Goal: Task Accomplishment & Management: Manage account settings

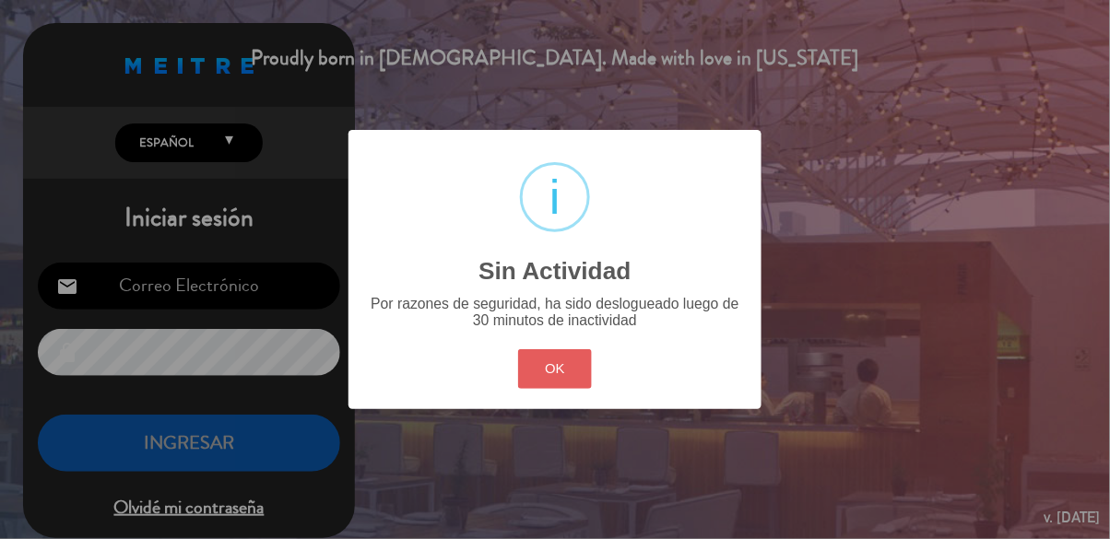
click at [561, 360] on button "OK" at bounding box center [555, 369] width 75 height 40
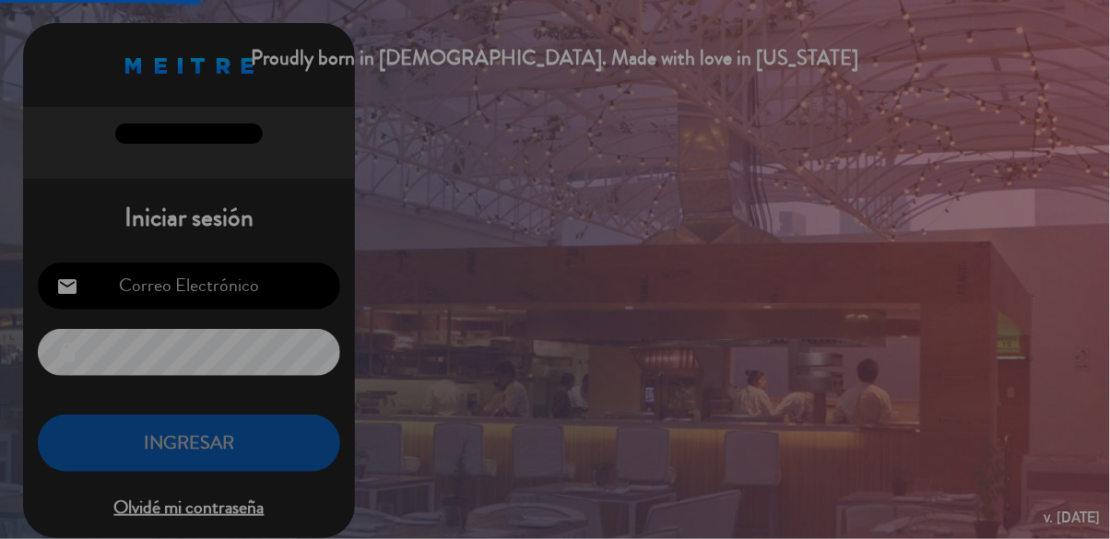
click at [242, 297] on input "email" at bounding box center [189, 286] width 302 height 47
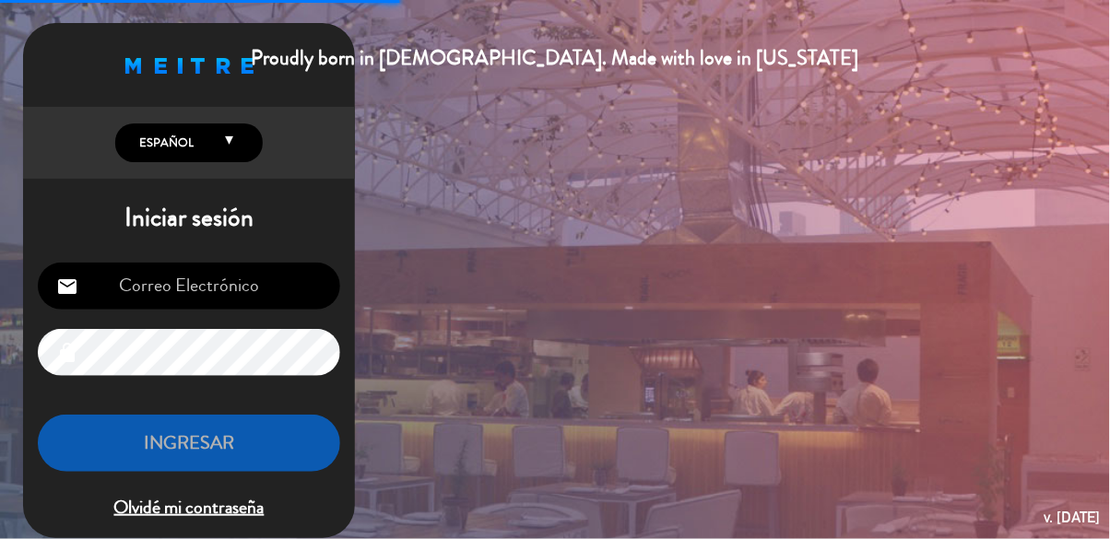
type input "[EMAIL_ADDRESS][DOMAIN_NAME]"
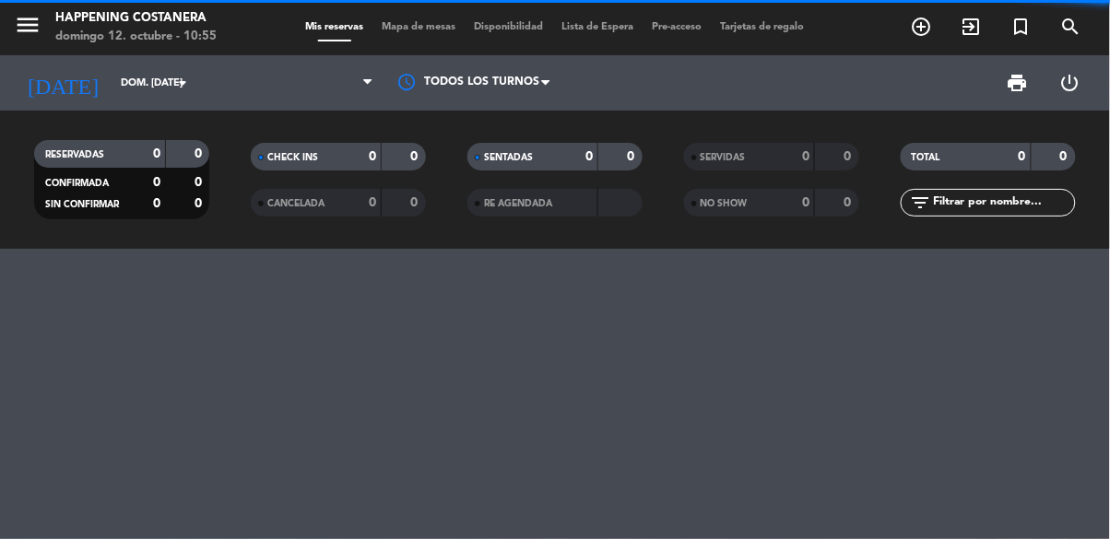
click at [440, 22] on span "Mapa de mesas" at bounding box center [419, 27] width 92 height 10
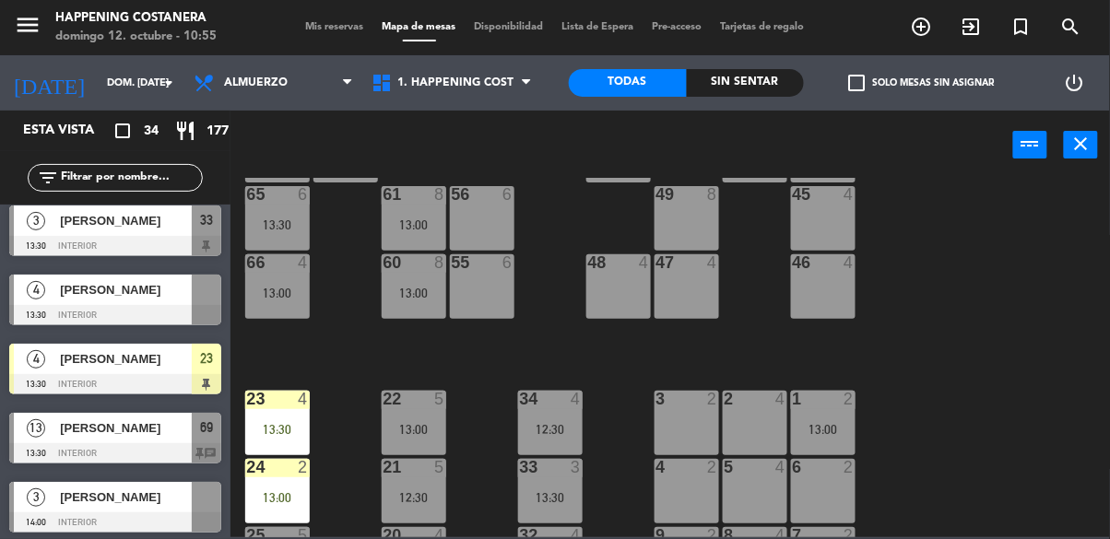
scroll to position [1283, 0]
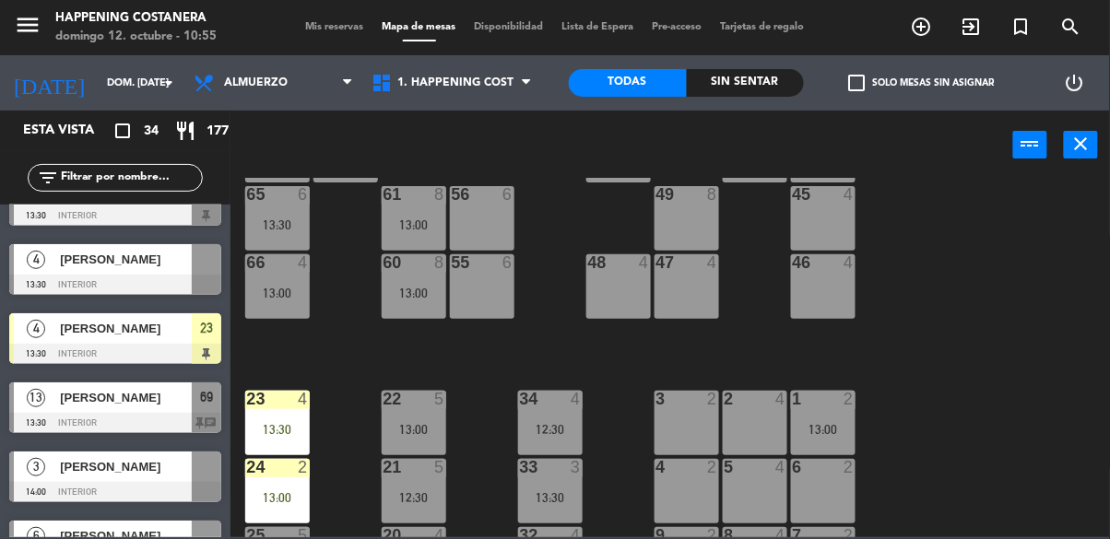
click at [883, 83] on label "check_box_outline_blank Solo mesas sin asignar" at bounding box center [922, 83] width 146 height 17
click at [922, 83] on input "check_box_outline_blank Solo mesas sin asignar" at bounding box center [922, 83] width 0 height 0
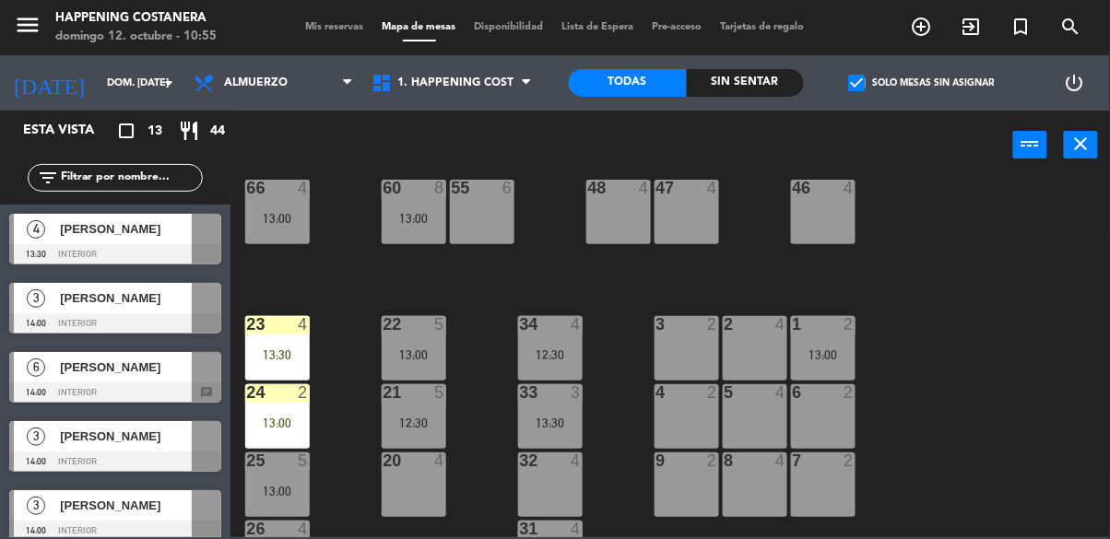
scroll to position [576, 0]
click at [115, 374] on span "[PERSON_NAME]" at bounding box center [126, 367] width 132 height 19
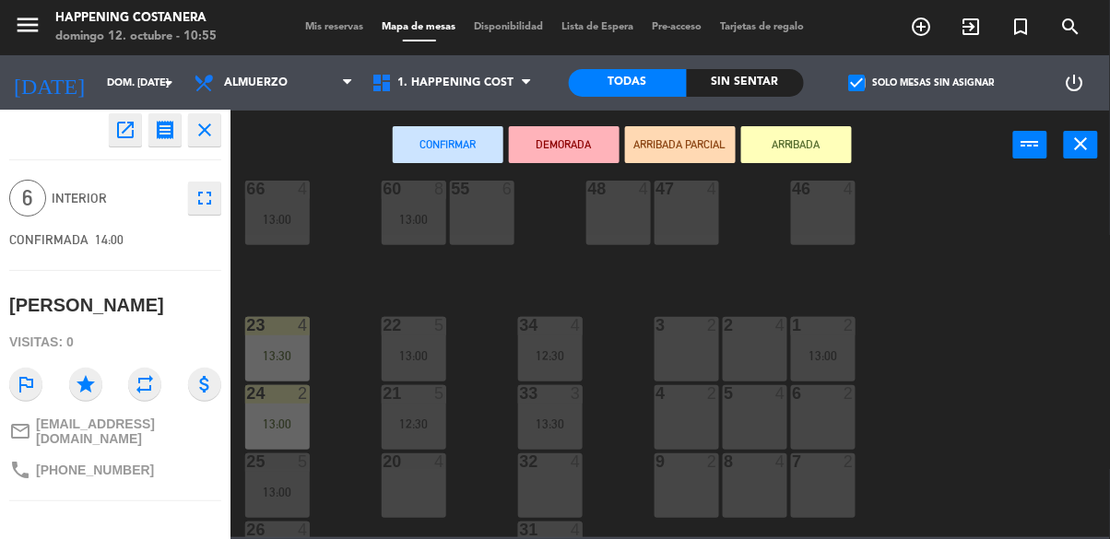
scroll to position [0, 0]
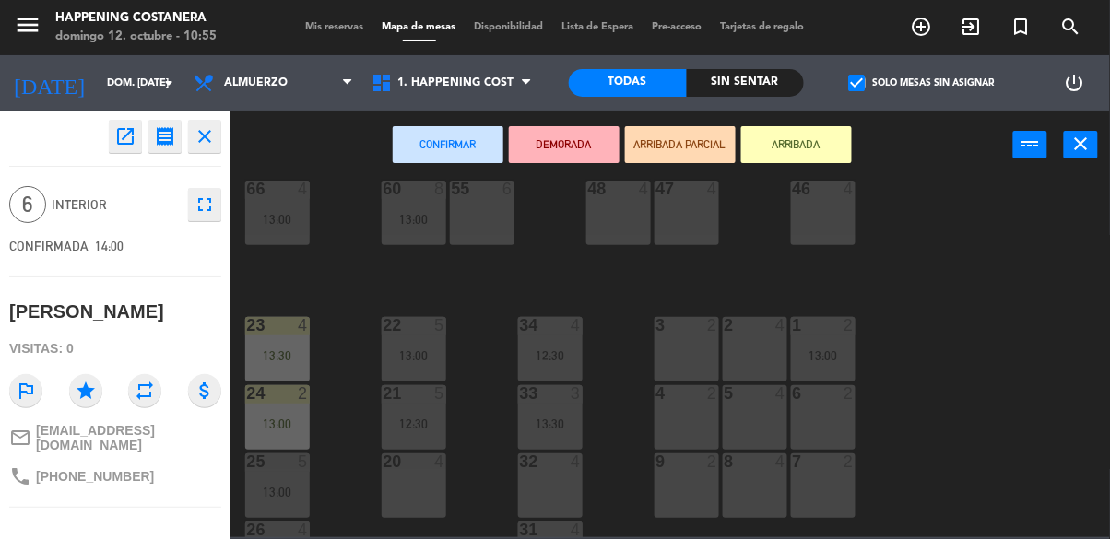
click at [218, 136] on button "close" at bounding box center [204, 136] width 33 height 33
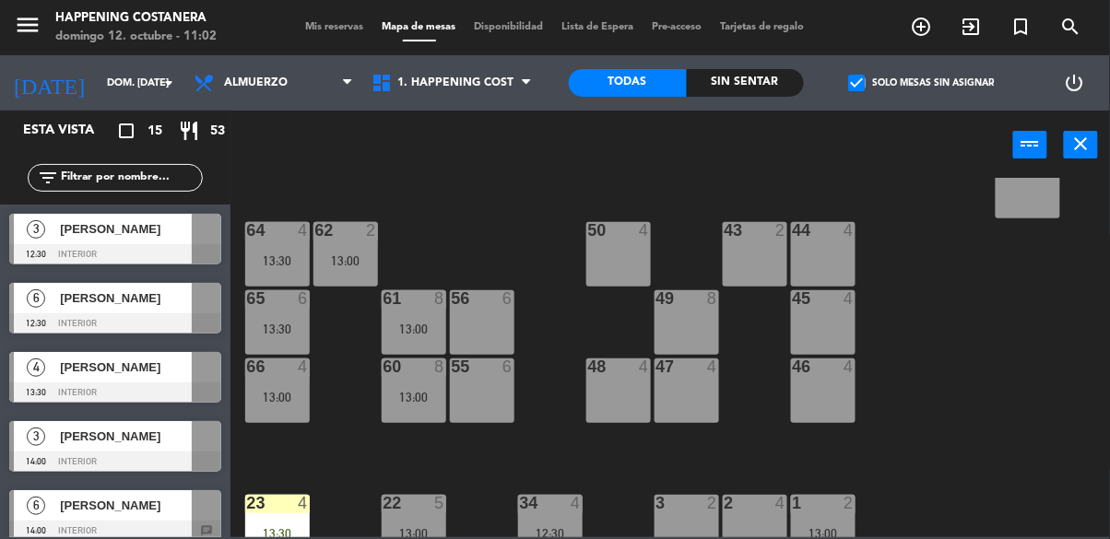
scroll to position [398, 0]
click at [4, 87] on icon "[DATE]" at bounding box center [49, 83] width 98 height 41
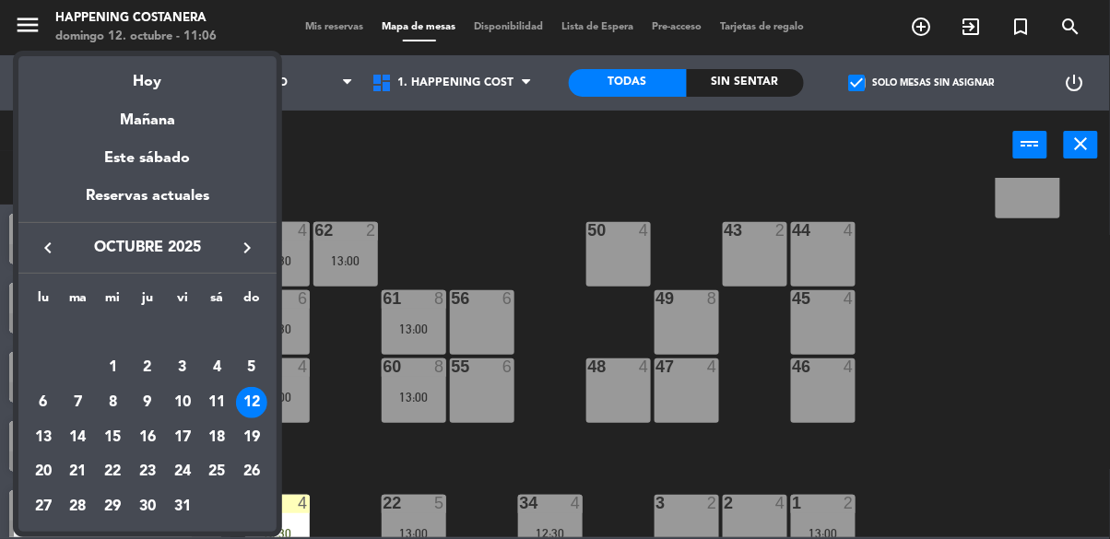
click at [964, 436] on div at bounding box center [555, 269] width 1110 height 539
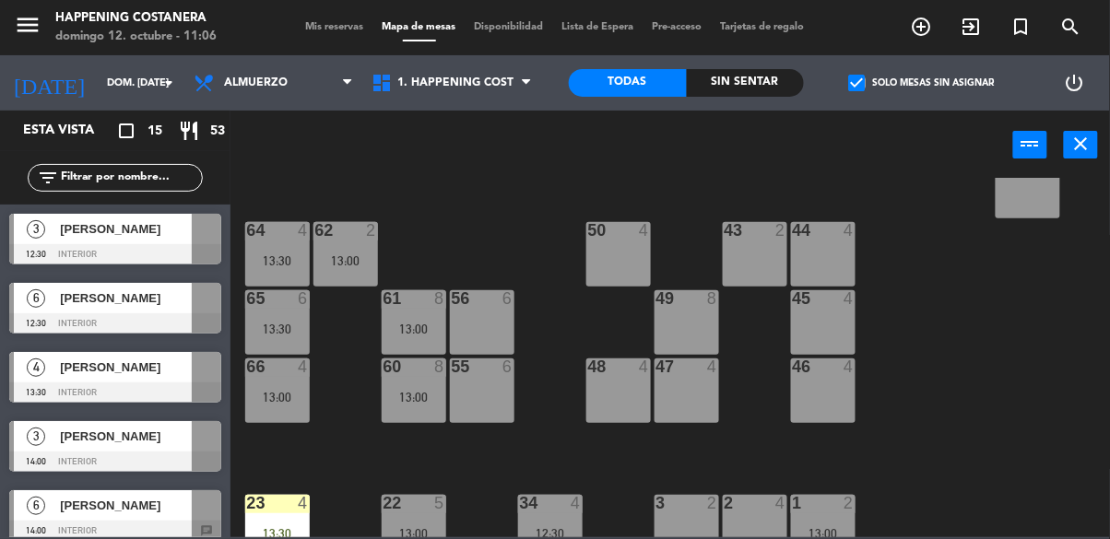
click at [863, 85] on span "check_box" at bounding box center [857, 83] width 17 height 17
click at [922, 83] on input "check_box Solo mesas sin asignar" at bounding box center [922, 83] width 0 height 0
click at [920, 30] on icon "add_circle_outline" at bounding box center [922, 27] width 22 height 22
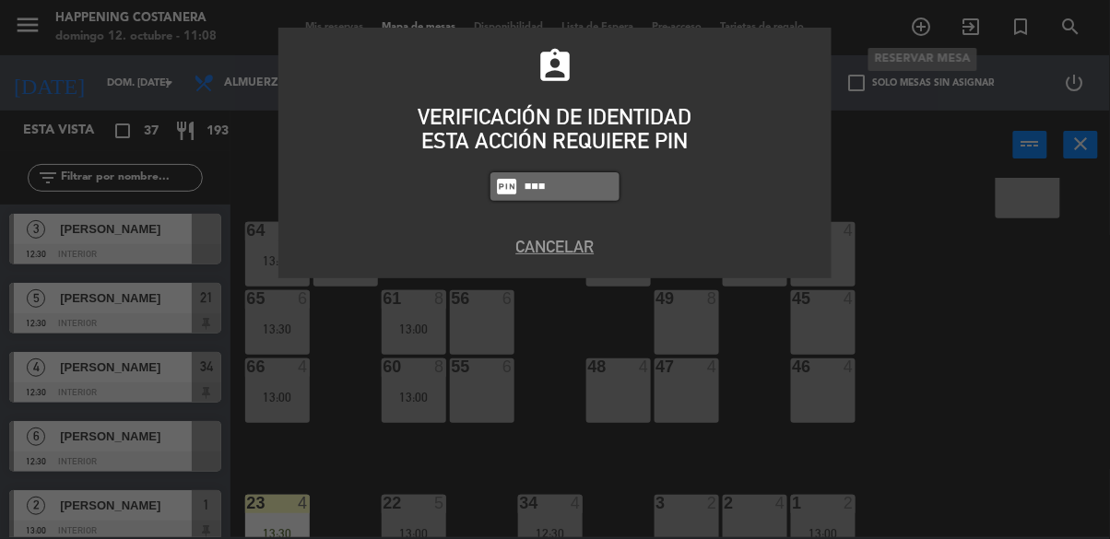
type input "9660"
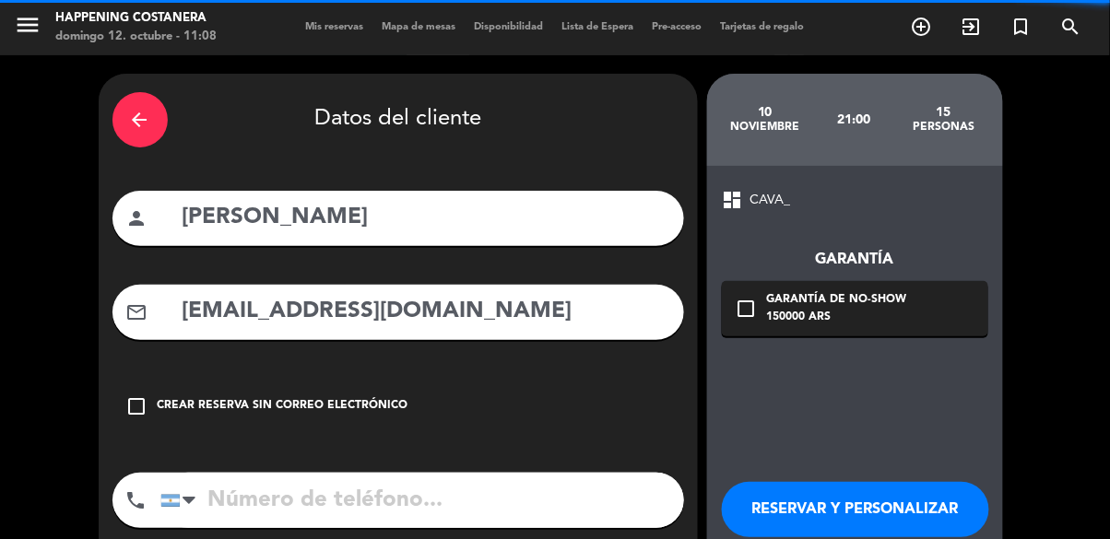
click at [144, 130] on icon "arrow_back" at bounding box center [140, 120] width 22 height 22
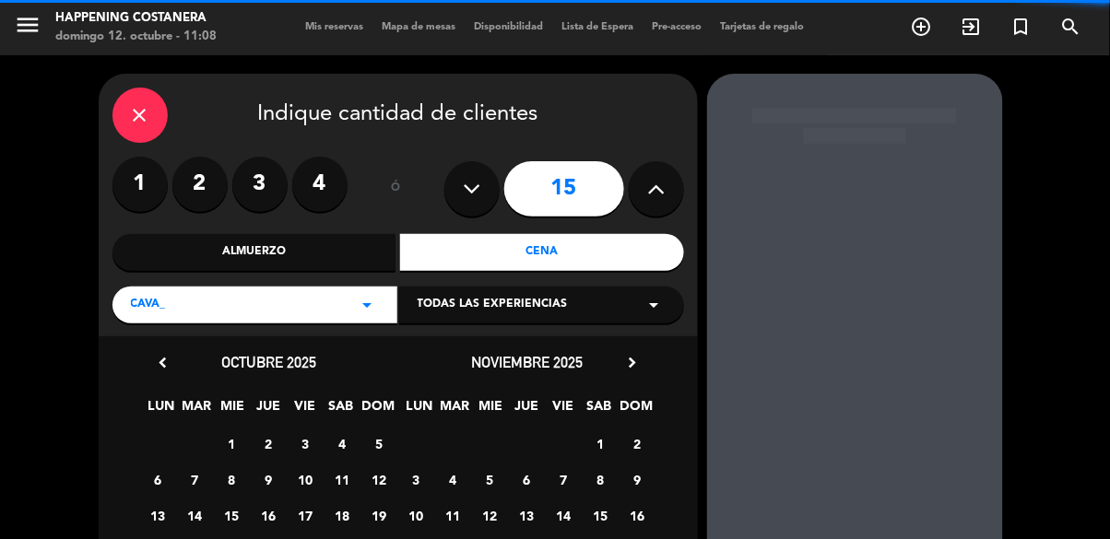
click at [468, 182] on icon at bounding box center [472, 189] width 18 height 28
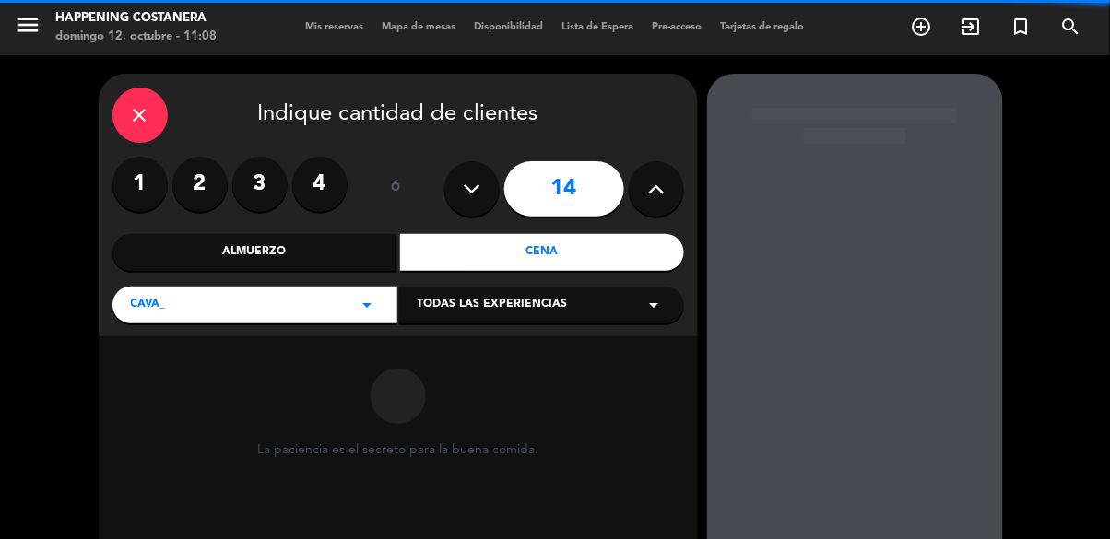
click at [476, 192] on icon at bounding box center [472, 189] width 18 height 28
click at [468, 190] on icon at bounding box center [472, 189] width 18 height 28
click at [469, 190] on icon at bounding box center [472, 189] width 18 height 28
click at [468, 184] on icon at bounding box center [472, 189] width 18 height 28
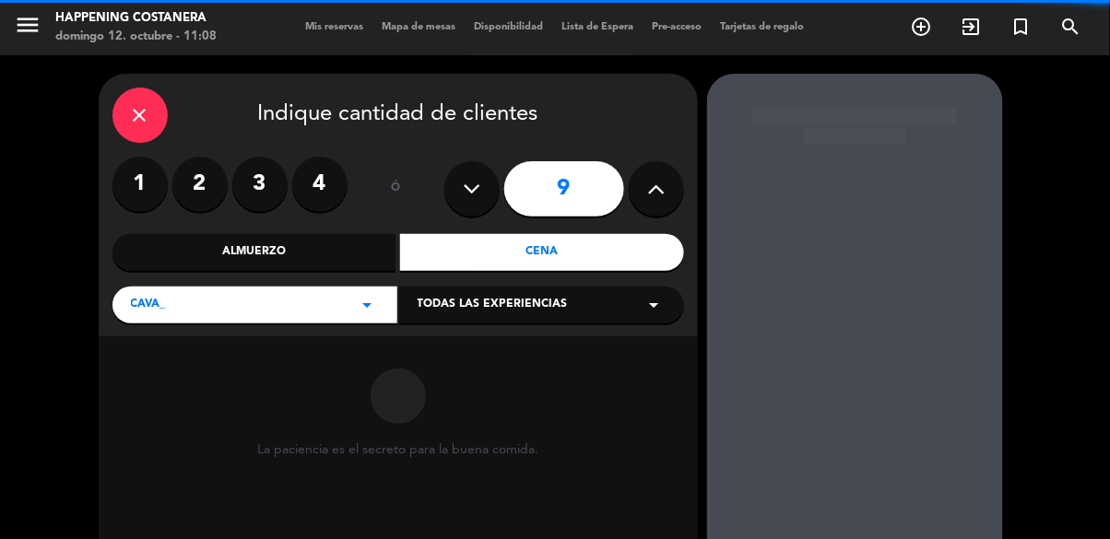
click at [468, 184] on icon at bounding box center [472, 189] width 18 height 28
click at [452, 184] on button at bounding box center [471, 188] width 55 height 55
type input "6"
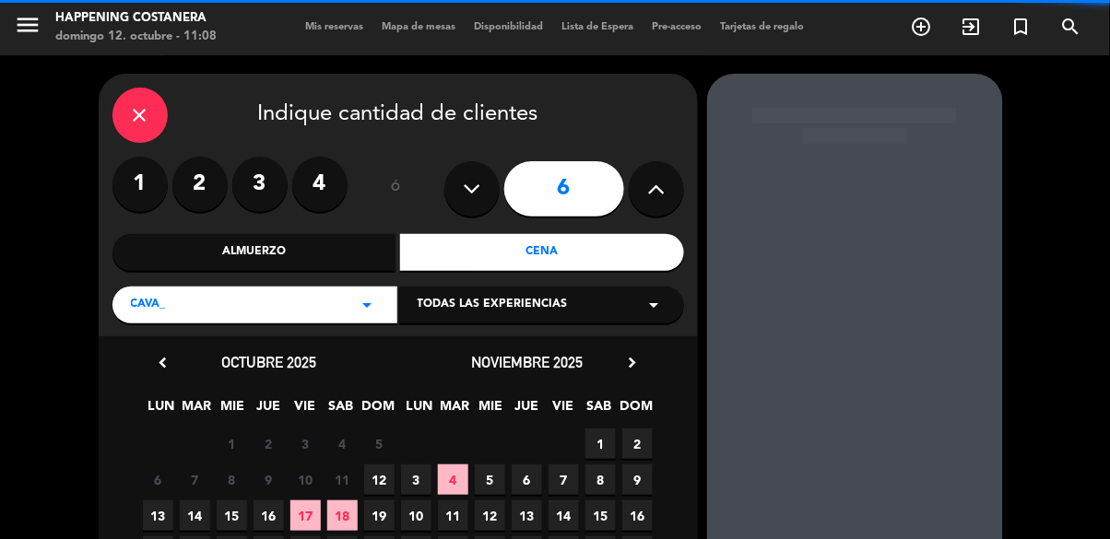
click at [254, 235] on div "Almuerzo" at bounding box center [254, 252] width 284 height 37
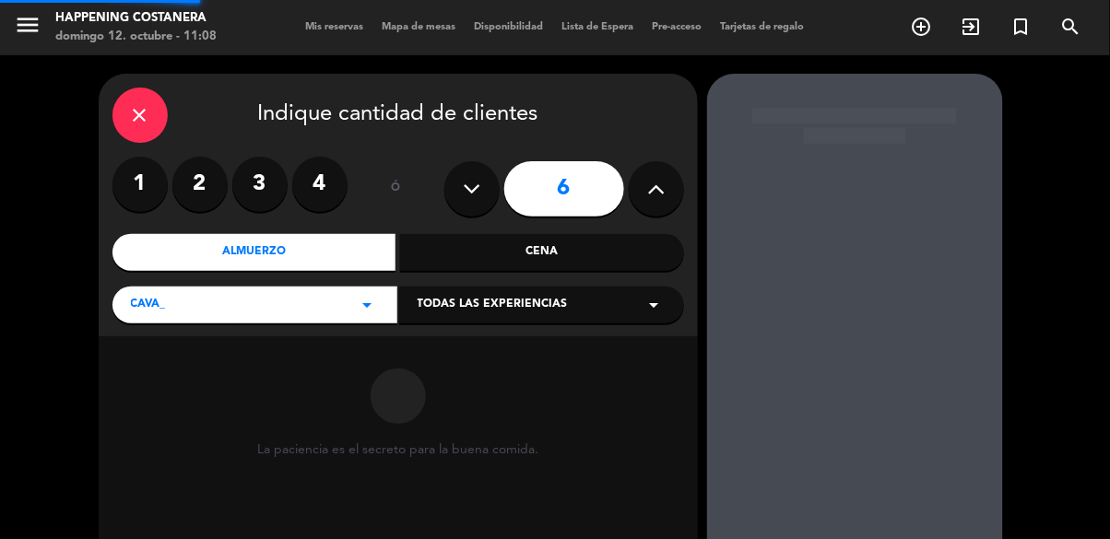
click at [201, 295] on div "CAVA_ arrow_drop_down" at bounding box center [254, 305] width 285 height 37
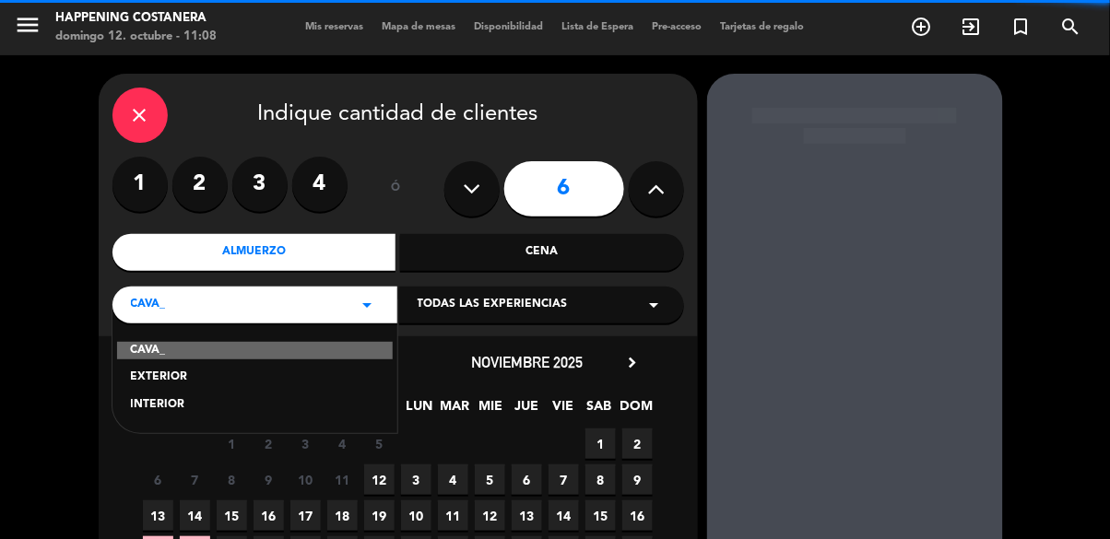
click at [155, 376] on div "EXTERIOR" at bounding box center [255, 378] width 248 height 18
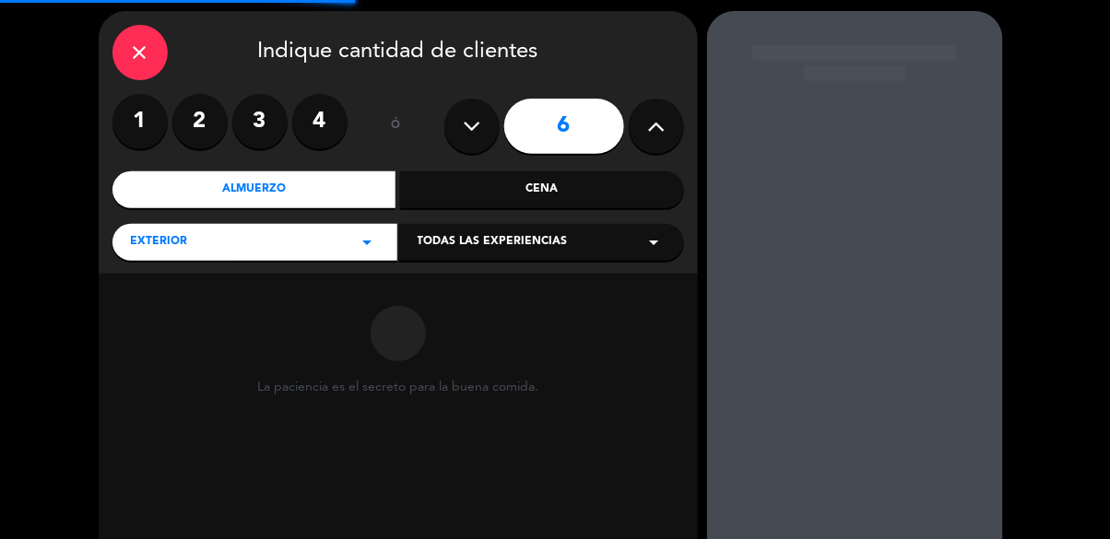
scroll to position [65, 0]
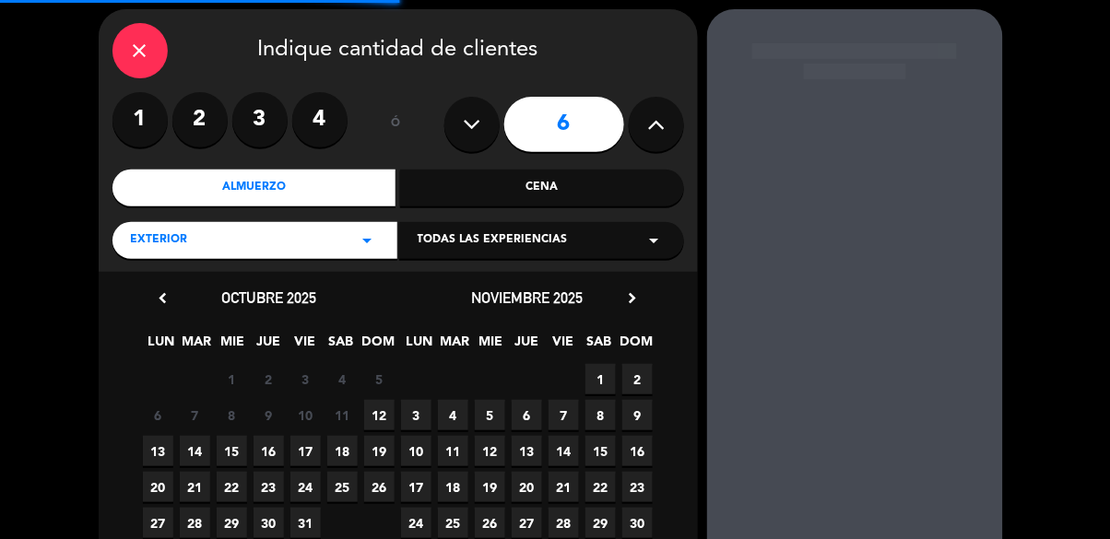
click at [208, 238] on div "EXTERIOR arrow_drop_down" at bounding box center [254, 240] width 285 height 37
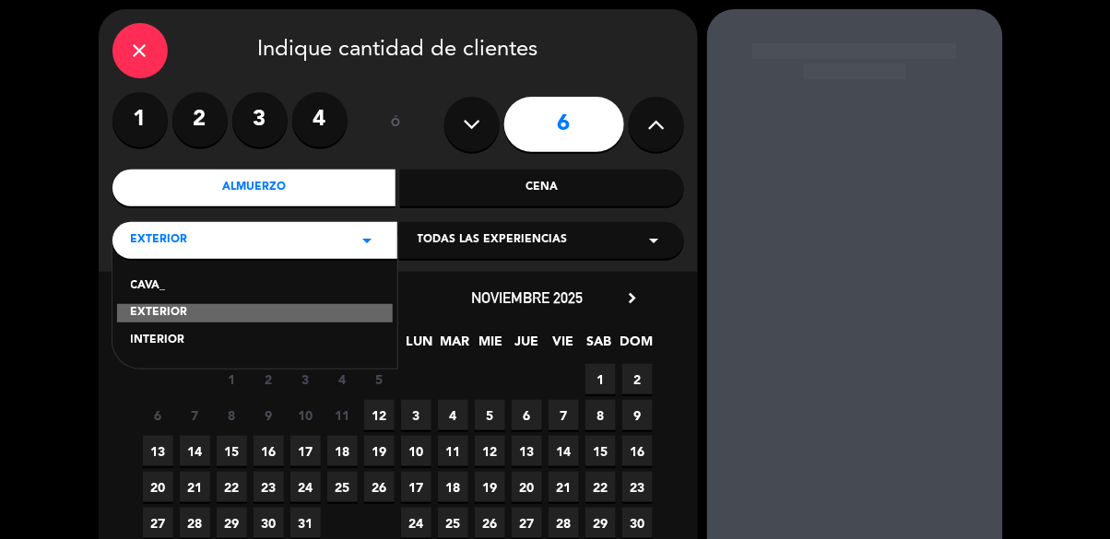
click at [137, 339] on div "INTERIOR" at bounding box center [255, 341] width 248 height 18
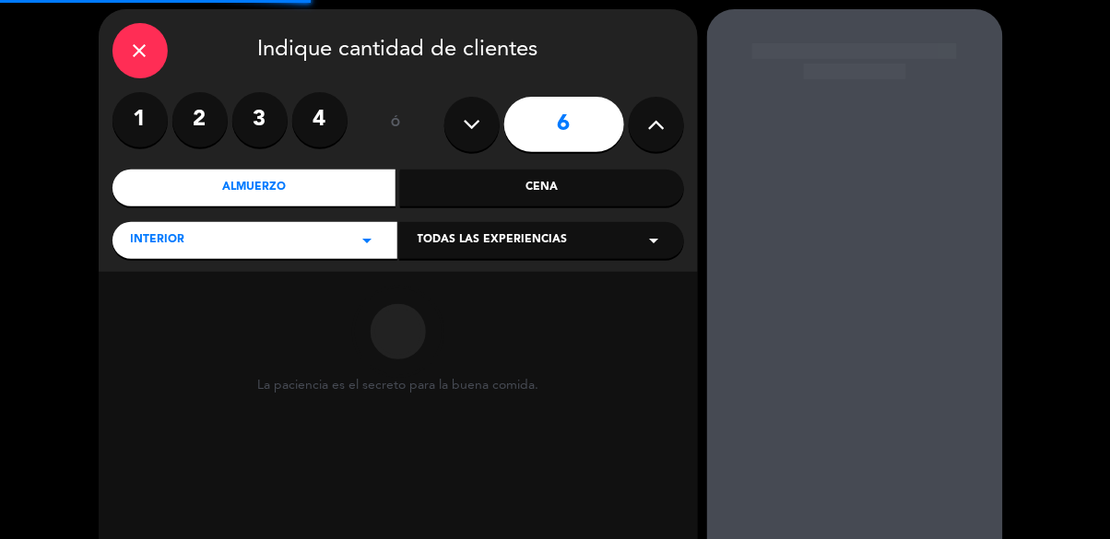
scroll to position [88, 0]
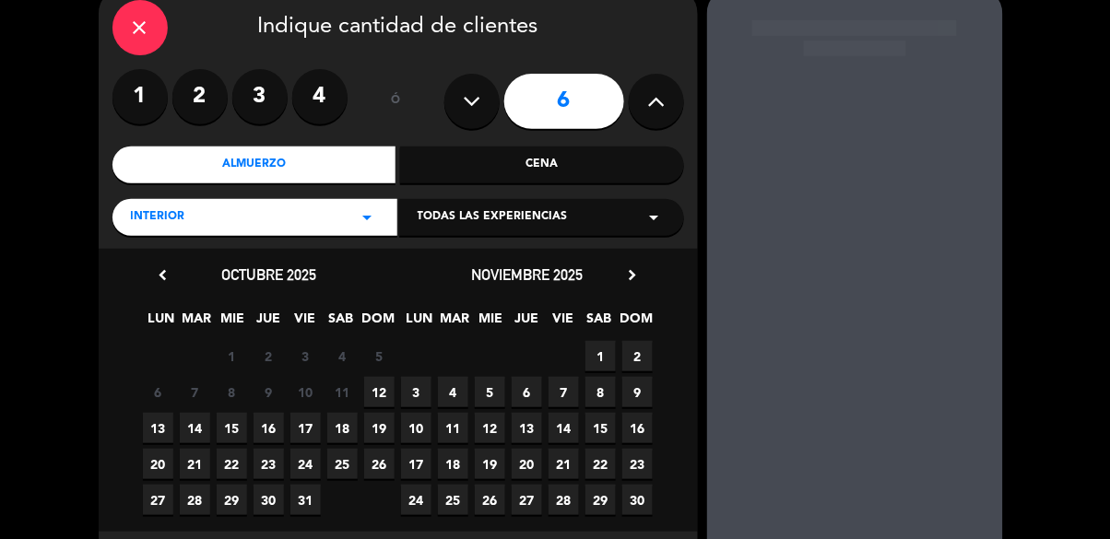
click at [376, 406] on span "12" at bounding box center [379, 392] width 30 height 30
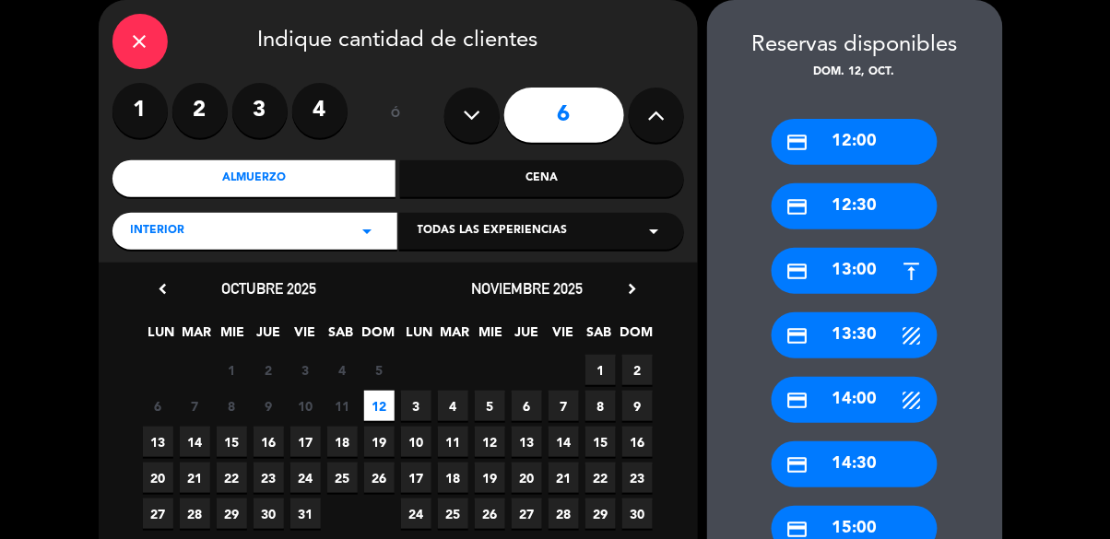
click at [828, 347] on div "credit_card 13:30" at bounding box center [855, 336] width 166 height 46
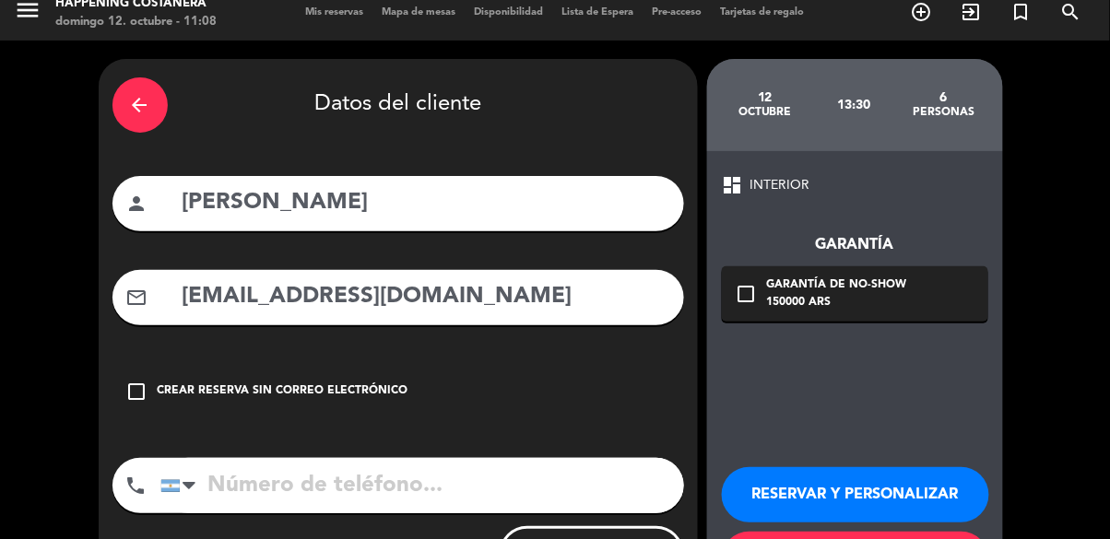
click at [466, 207] on input "[PERSON_NAME]" at bounding box center [426, 203] width 490 height 38
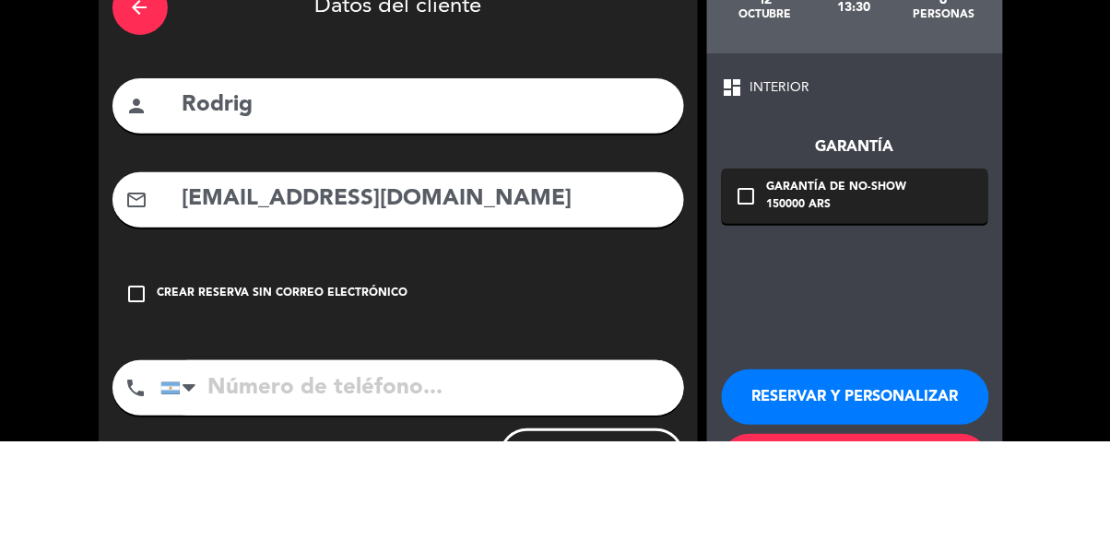
type input "Rodri"
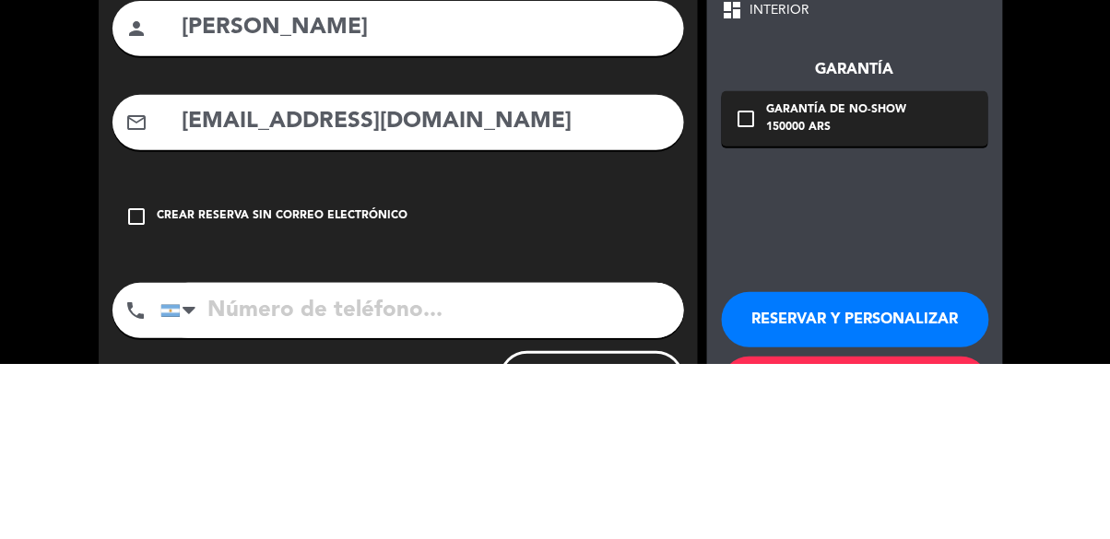
type input "[PERSON_NAME]"
click at [303, 301] on input "[EMAIL_ADDRESS][DOMAIN_NAME]" at bounding box center [426, 297] width 490 height 38
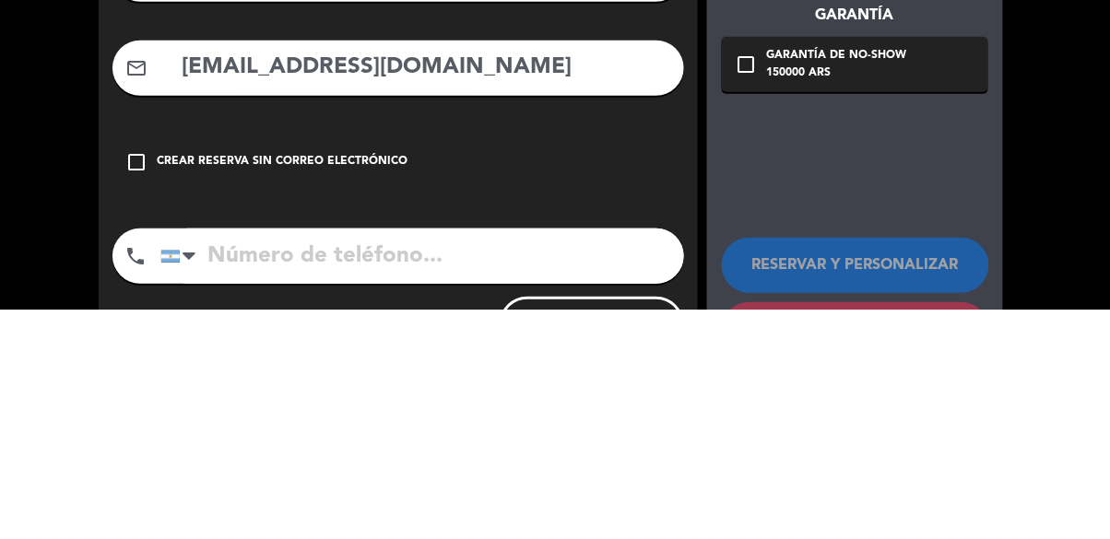
type input "[EMAIL_ADDRESS][DOMAIN_NAME]"
click at [750, 303] on icon "check_box_outline_blank" at bounding box center [747, 294] width 22 height 22
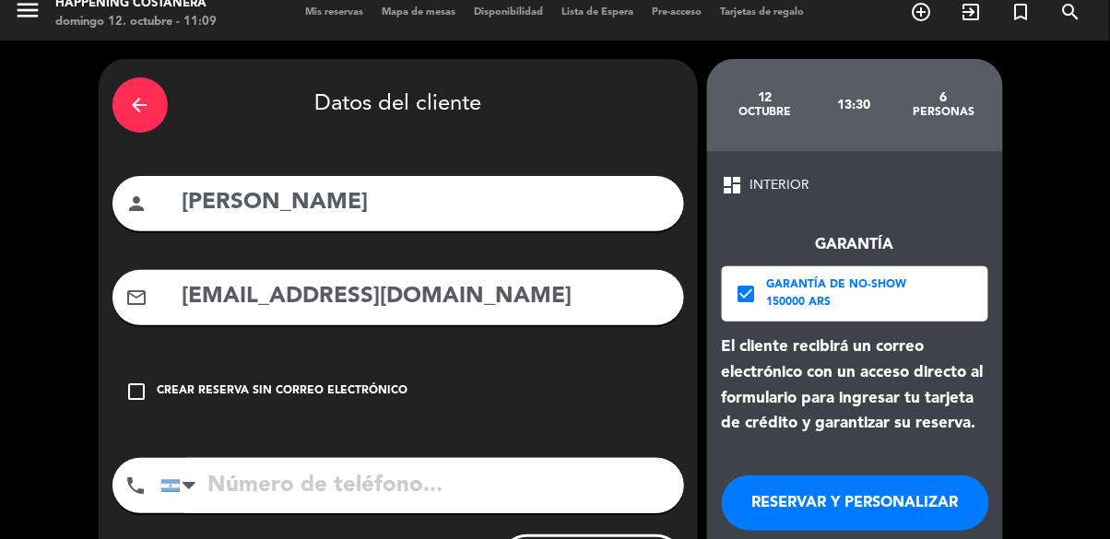
click at [750, 301] on icon "check_box" at bounding box center [747, 294] width 22 height 22
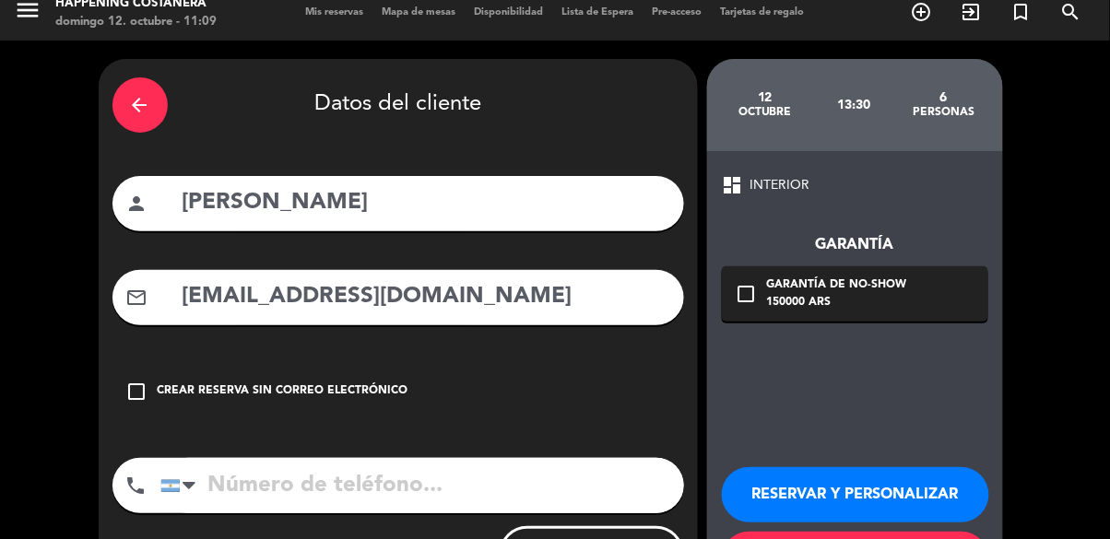
click at [339, 479] on input "tel" at bounding box center [422, 485] width 524 height 55
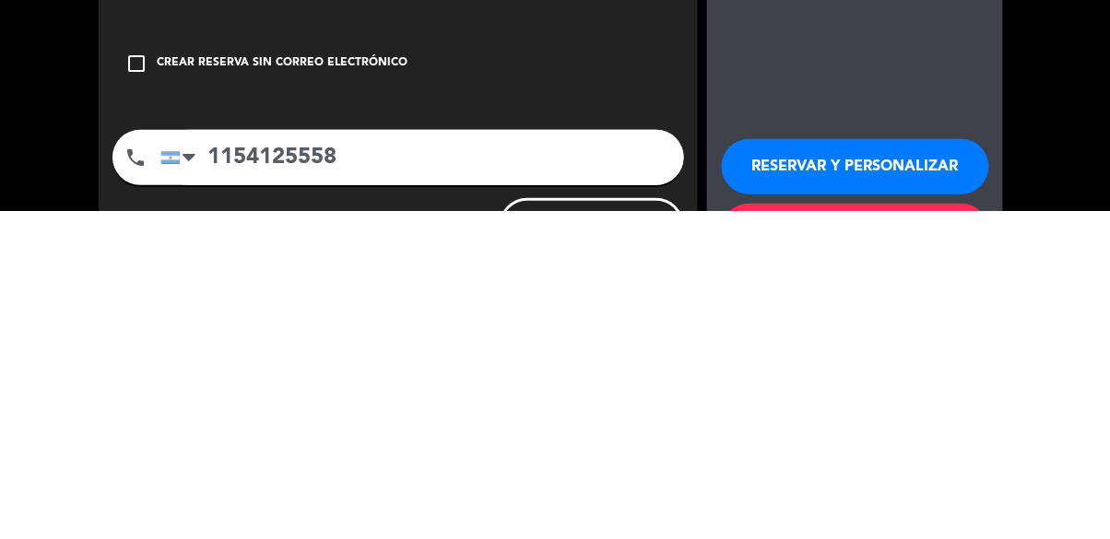
type input "1154125558"
click at [1075, 487] on div "arrow_back Datos del cliente person [PERSON_NAME] mail_outline [EMAIL_ADDRESS][…" at bounding box center [555, 334] width 1110 height 587
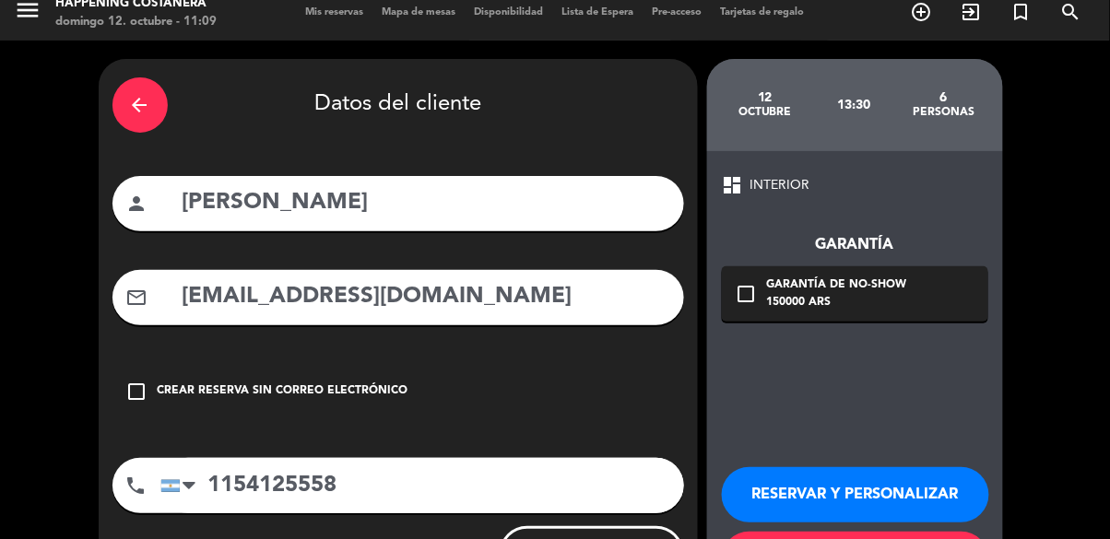
click at [820, 519] on button "RESERVAR Y PERSONALIZAR" at bounding box center [855, 494] width 267 height 55
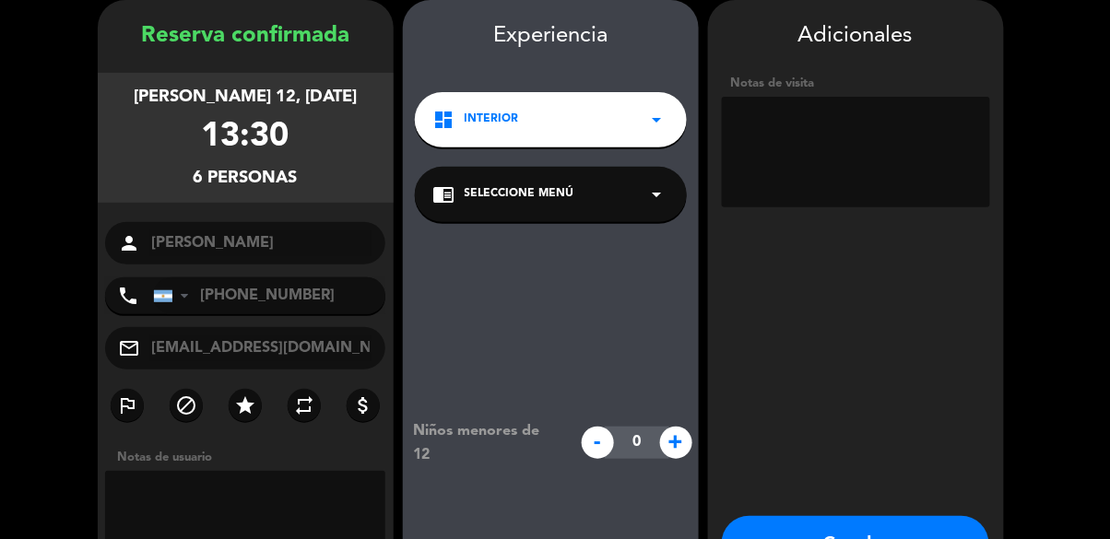
scroll to position [111, 0]
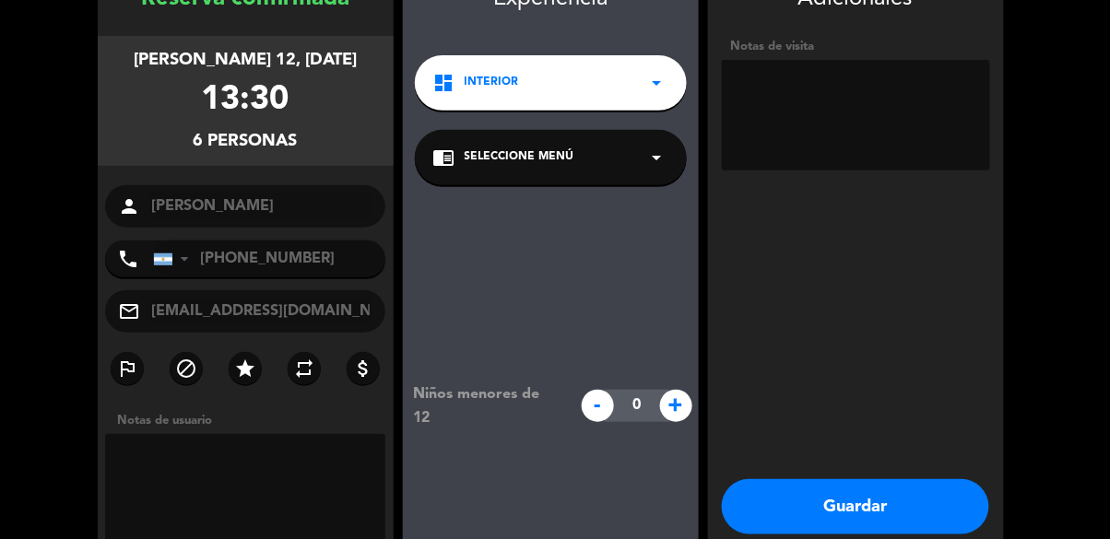
click at [928, 508] on button "Guardar" at bounding box center [855, 506] width 267 height 55
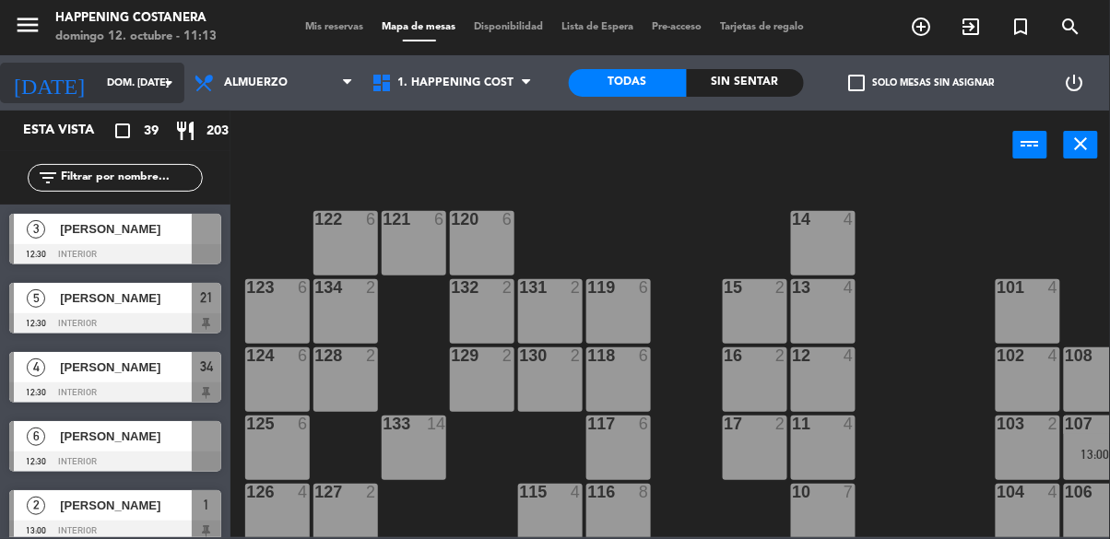
click at [121, 69] on input "dom. [DATE]" at bounding box center [167, 83] width 138 height 30
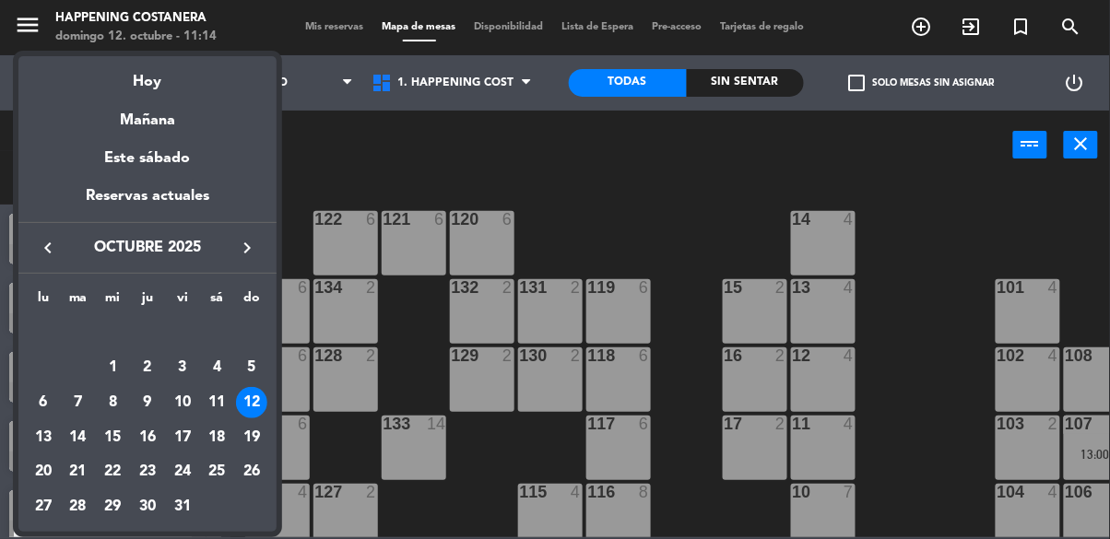
click at [391, 171] on div at bounding box center [555, 269] width 1110 height 539
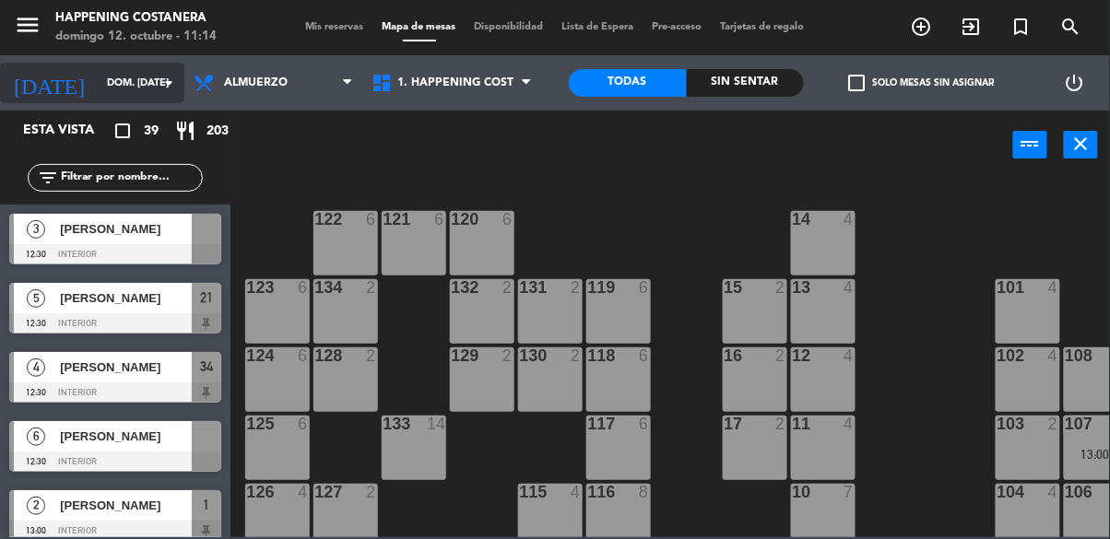
click at [99, 89] on input "dom. [DATE]" at bounding box center [167, 83] width 138 height 30
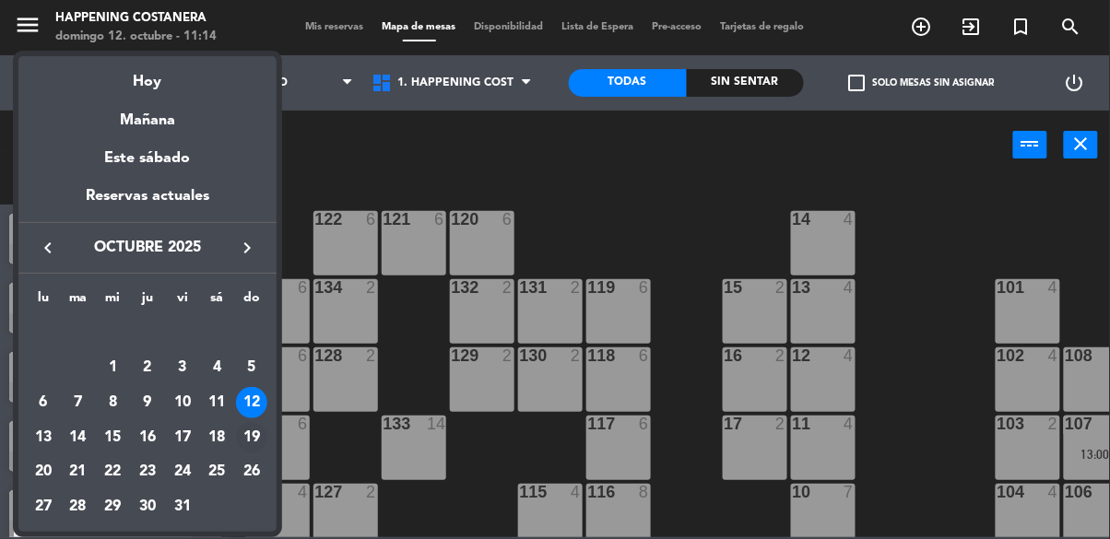
click at [266, 446] on td "19" at bounding box center [251, 437] width 35 height 35
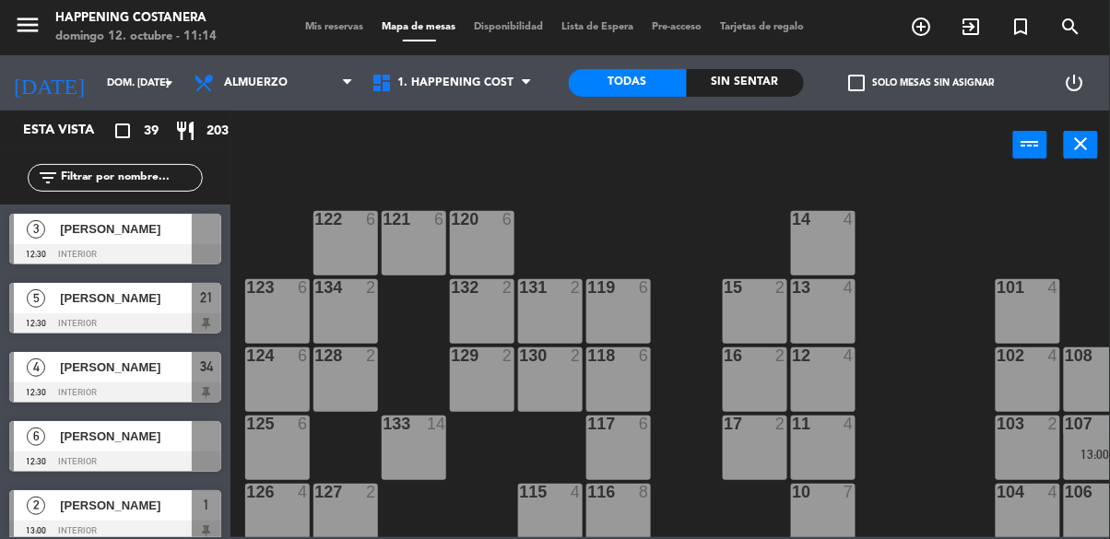
type input "dom. [DATE]"
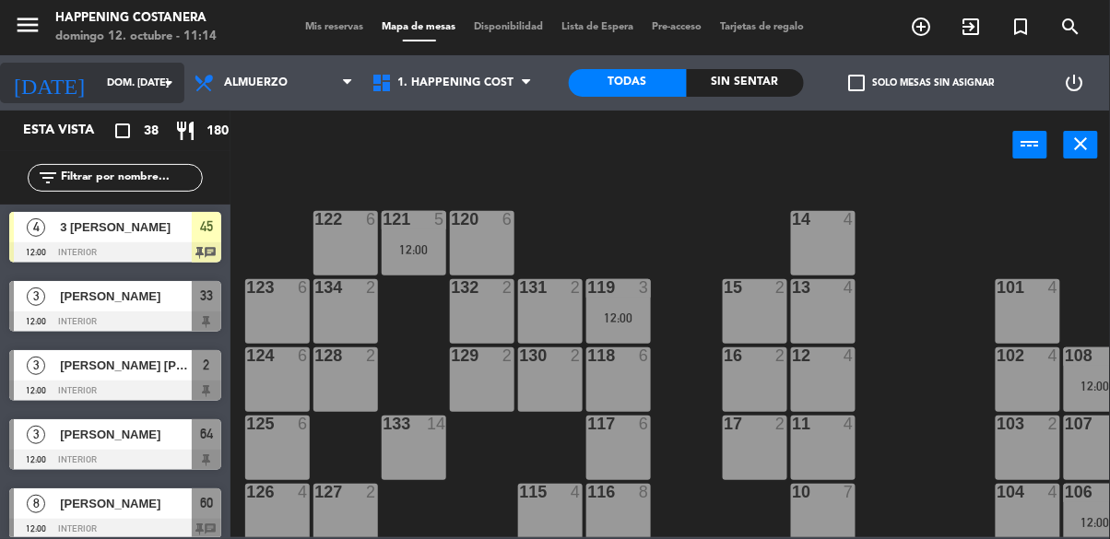
click at [109, 72] on input "dom. [DATE]" at bounding box center [167, 83] width 138 height 30
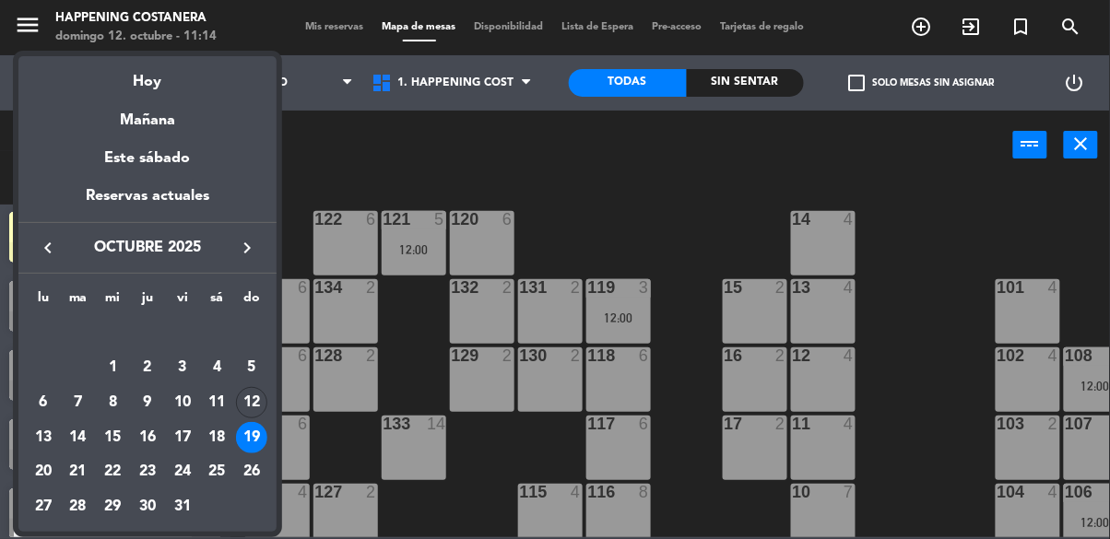
click at [361, 173] on div at bounding box center [555, 269] width 1110 height 539
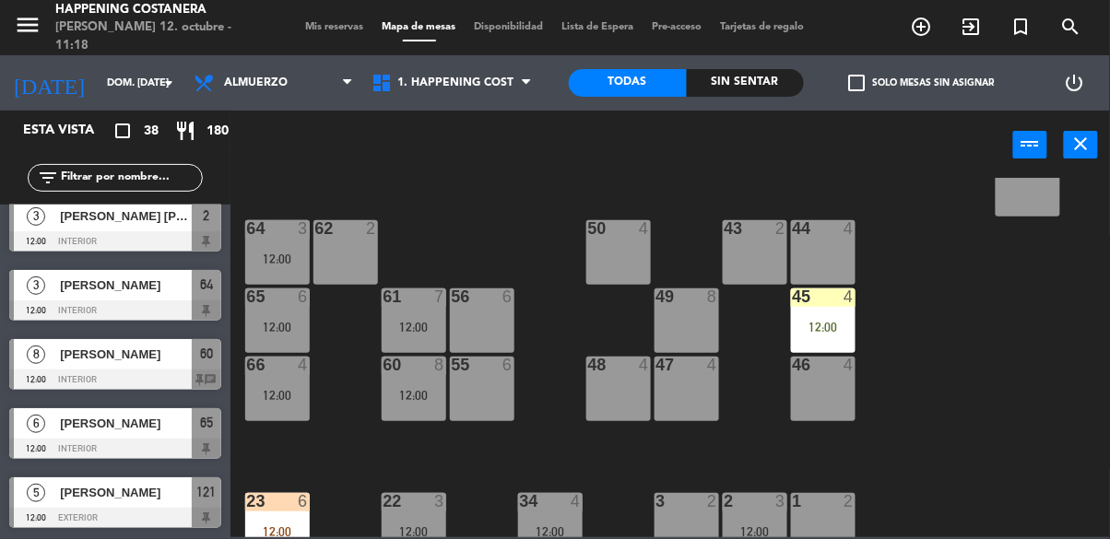
scroll to position [407, 0]
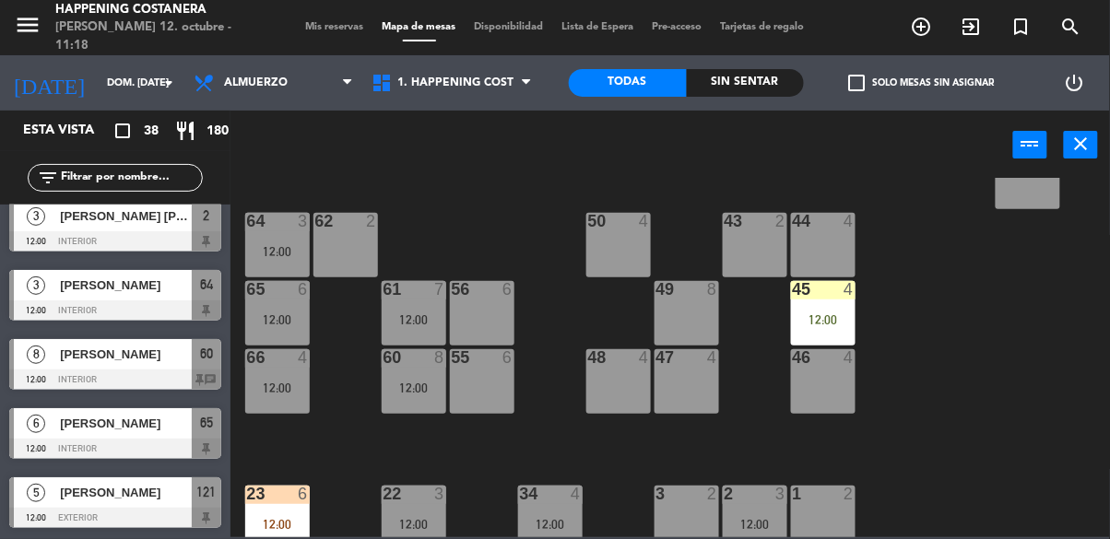
click at [924, 20] on icon "add_circle_outline" at bounding box center [922, 27] width 22 height 22
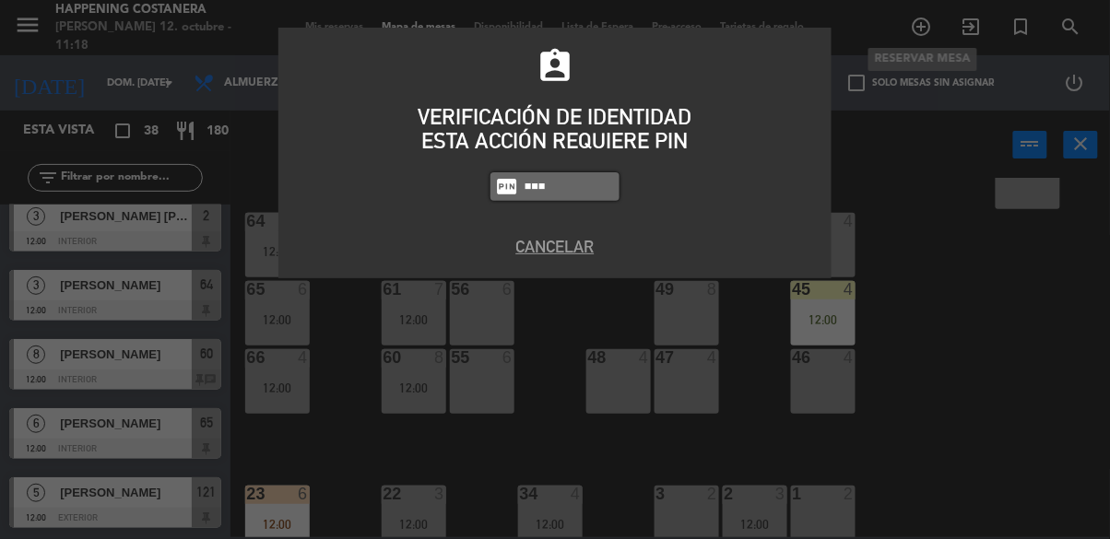
type input "9660"
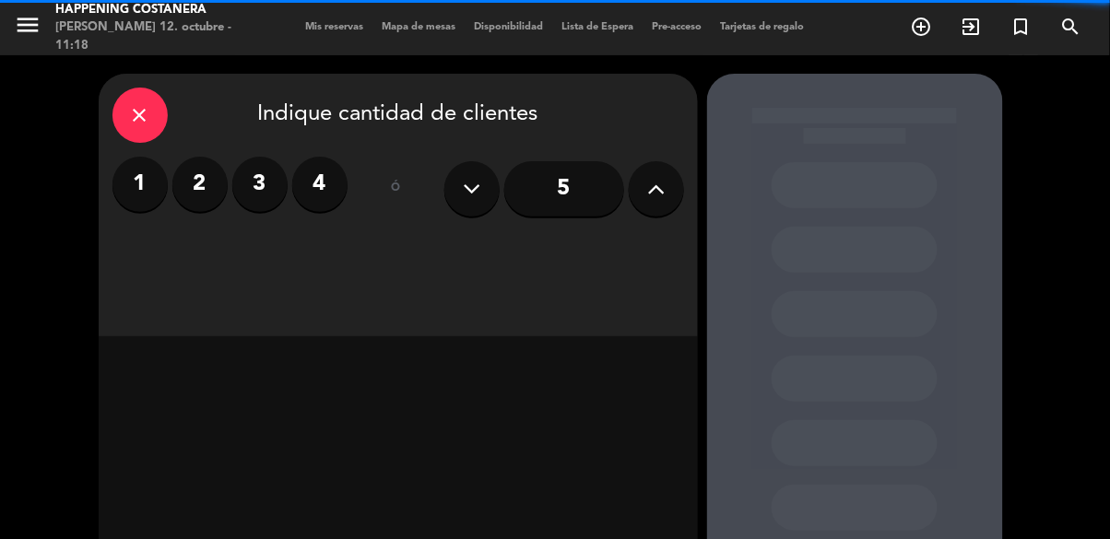
click at [632, 192] on button at bounding box center [656, 188] width 55 height 55
click at [650, 192] on icon at bounding box center [656, 189] width 18 height 28
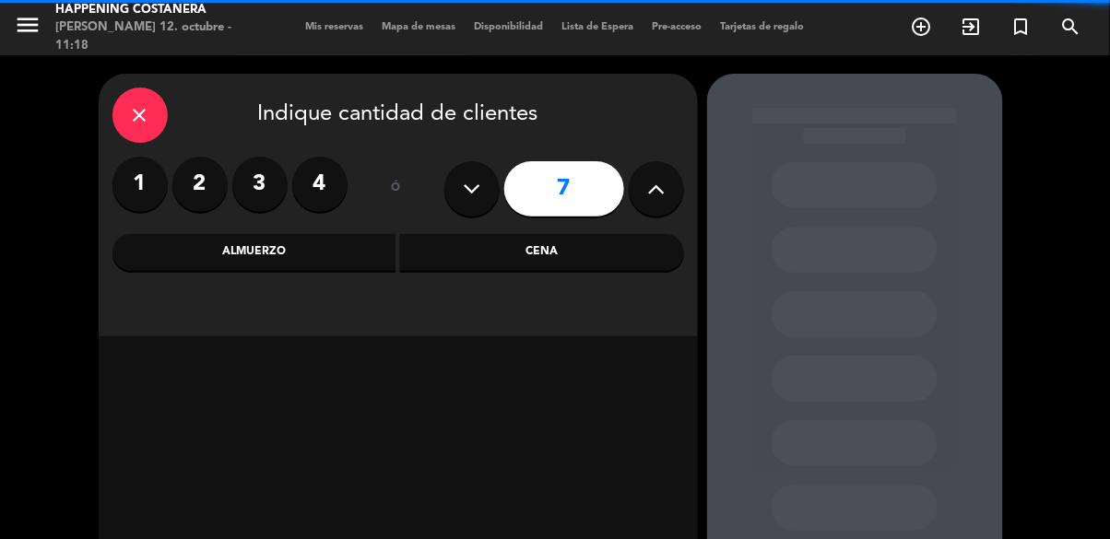
click at [658, 189] on icon at bounding box center [656, 189] width 18 height 28
type input "8"
click at [520, 262] on div "Cena" at bounding box center [542, 252] width 284 height 37
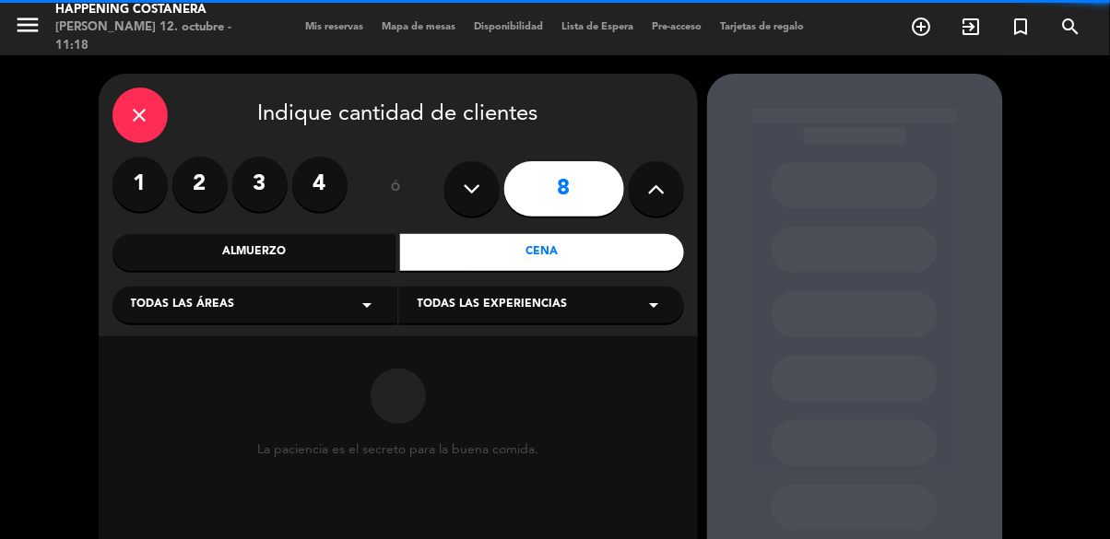
click at [235, 292] on div "Todas las áreas arrow_drop_down" at bounding box center [254, 305] width 285 height 37
click at [207, 243] on div "Almuerzo" at bounding box center [254, 252] width 284 height 37
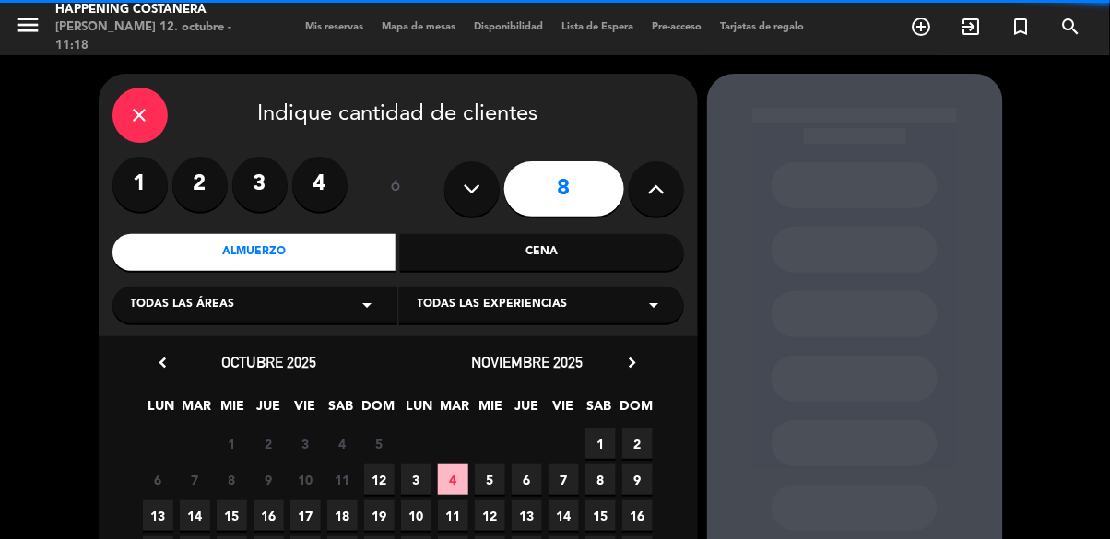
click at [143, 303] on span "Todas las áreas" at bounding box center [183, 305] width 104 height 18
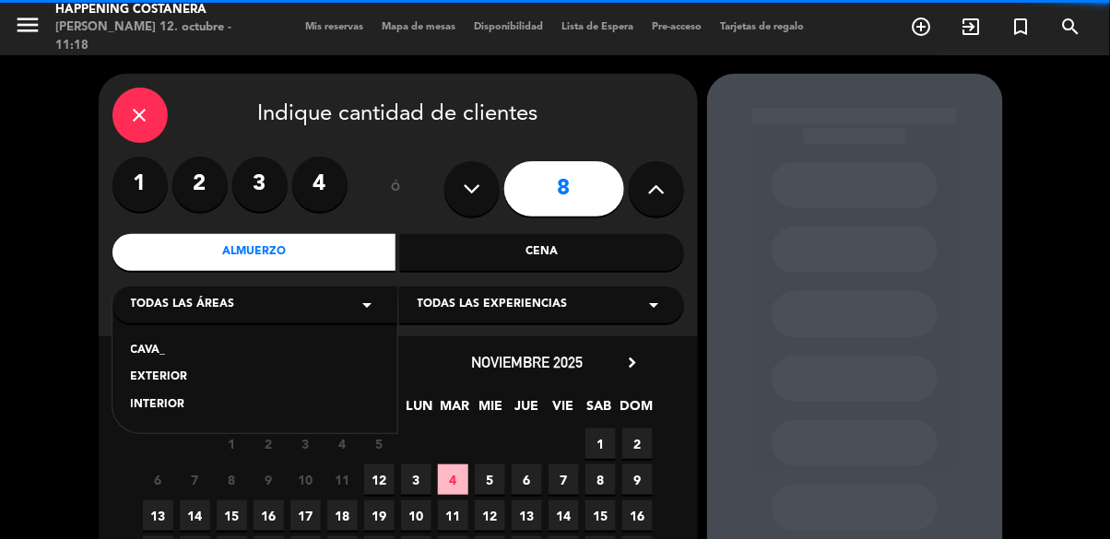
click at [154, 410] on div "INTERIOR" at bounding box center [255, 405] width 248 height 18
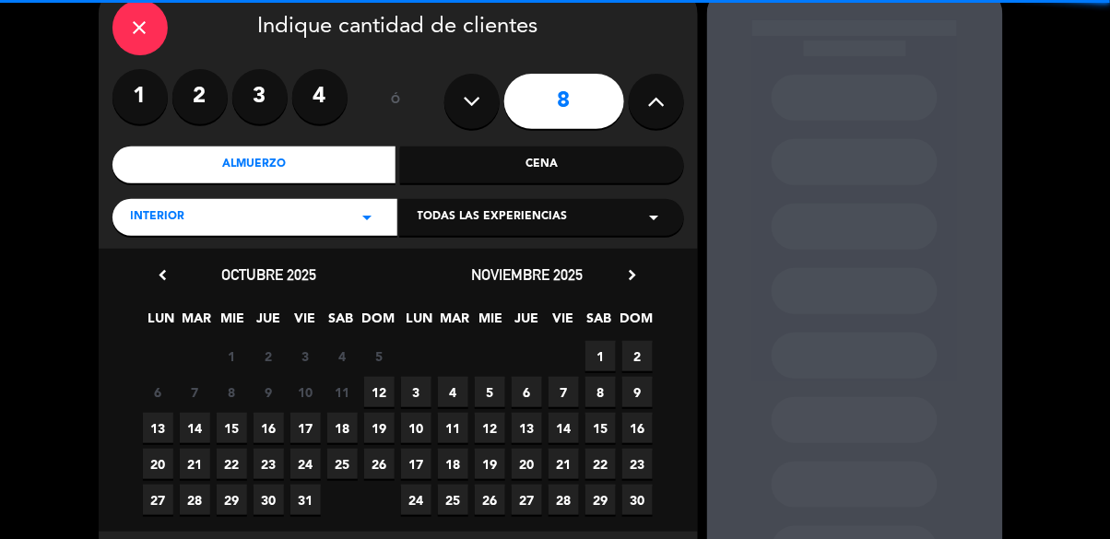
click at [372, 403] on span "12" at bounding box center [379, 392] width 30 height 30
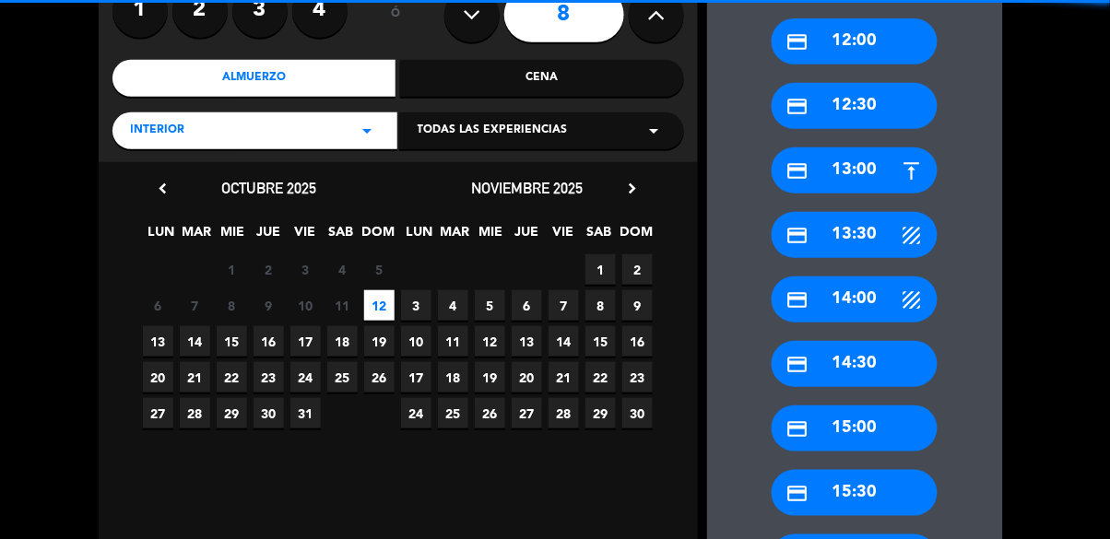
scroll to position [175, 0]
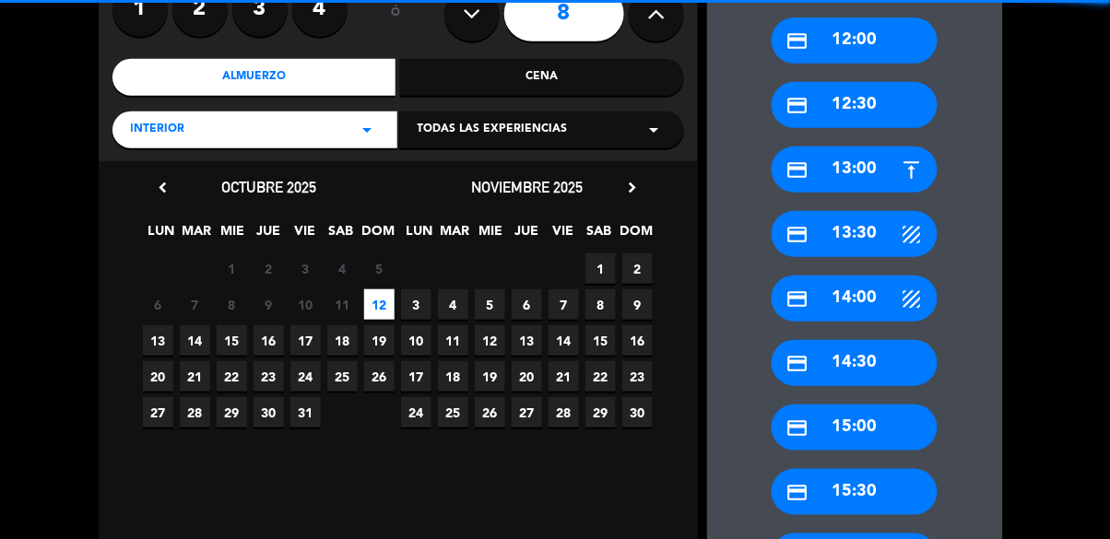
click at [840, 297] on div "credit_card 14:00" at bounding box center [855, 299] width 166 height 46
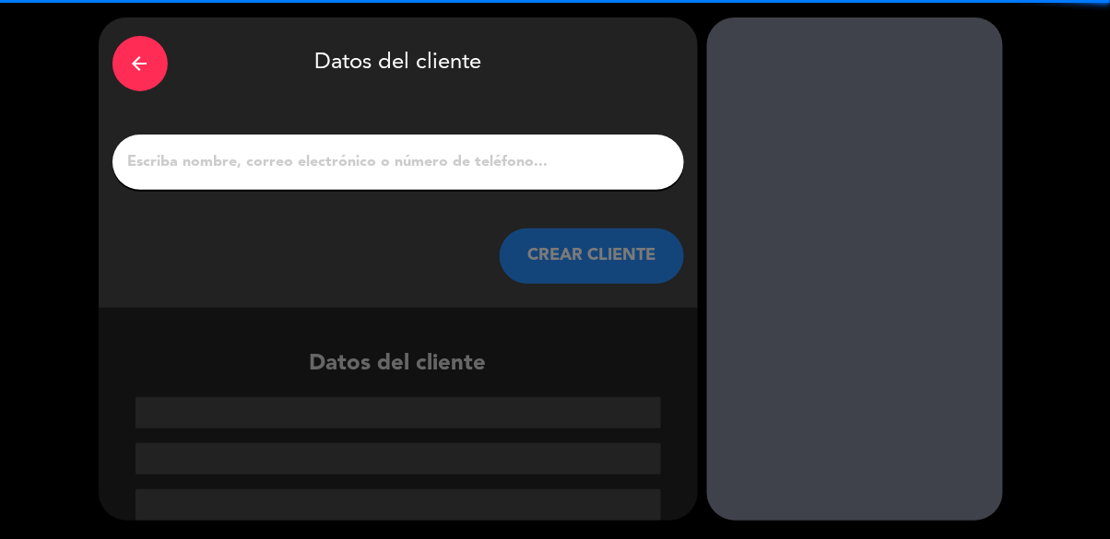
scroll to position [0, 0]
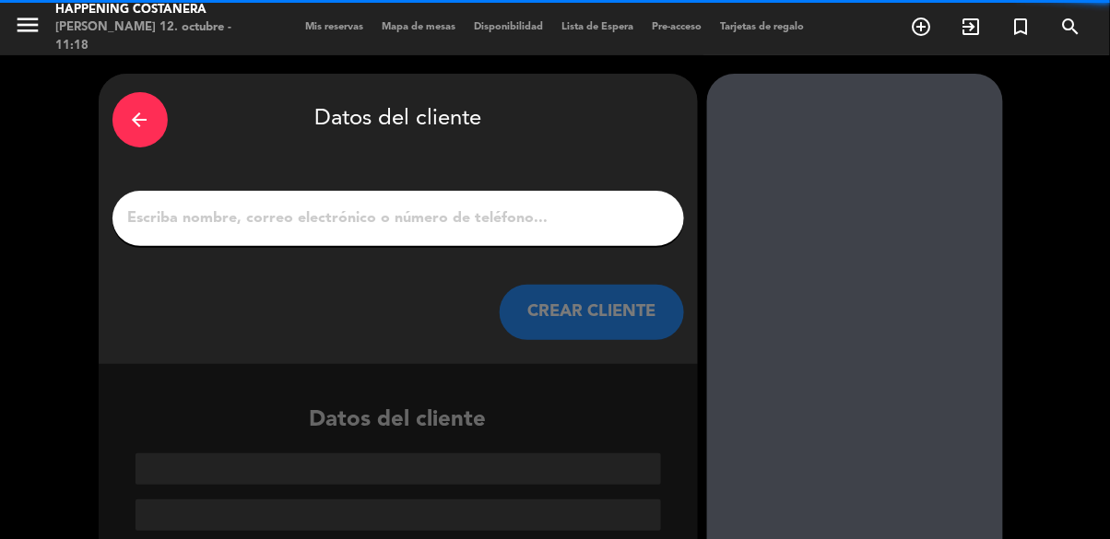
click at [461, 224] on input "1" at bounding box center [398, 219] width 544 height 26
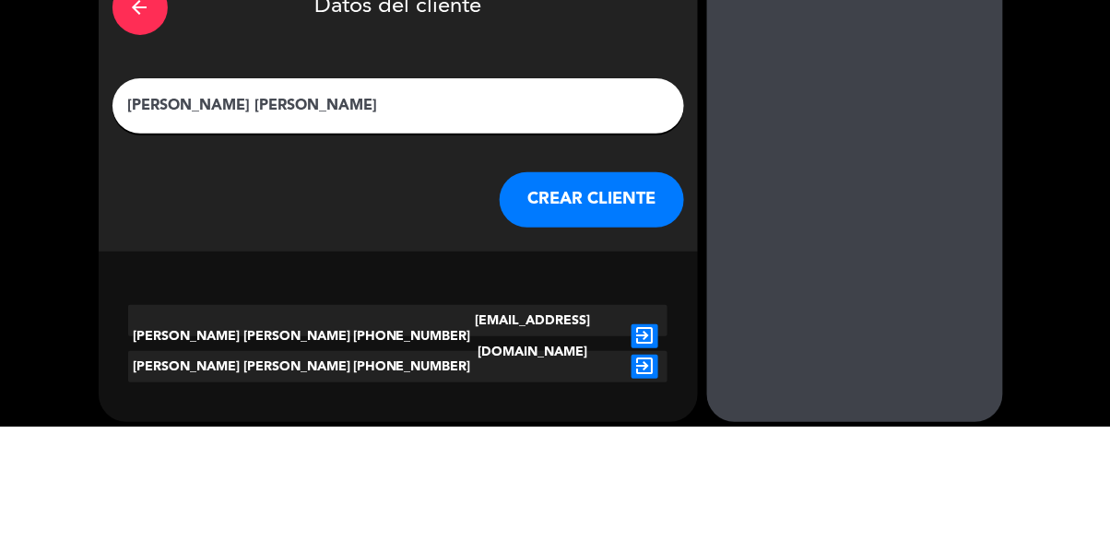
type input "[PERSON_NAME] [PERSON_NAME]"
click at [1047, 240] on div "arrow_back Datos del cliente [PERSON_NAME] [PERSON_NAME] CLIENTE [PERSON_NAME] …" at bounding box center [555, 304] width 1110 height 498
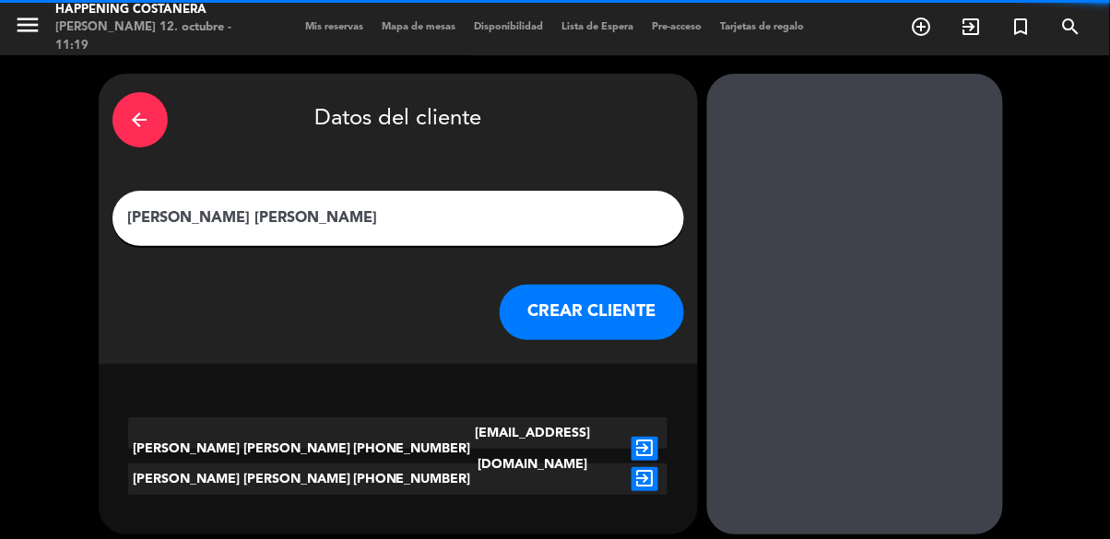
click at [655, 437] on icon "exit_to_app" at bounding box center [645, 449] width 27 height 24
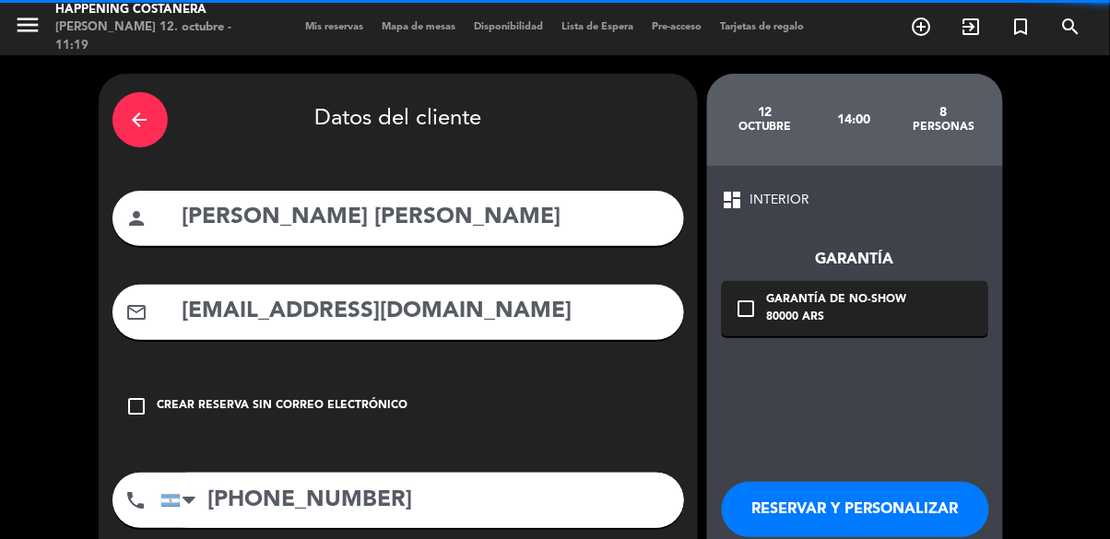
click at [762, 304] on div "check_box_outline_blank Garantía de no-show 80000 ARS" at bounding box center [855, 308] width 266 height 55
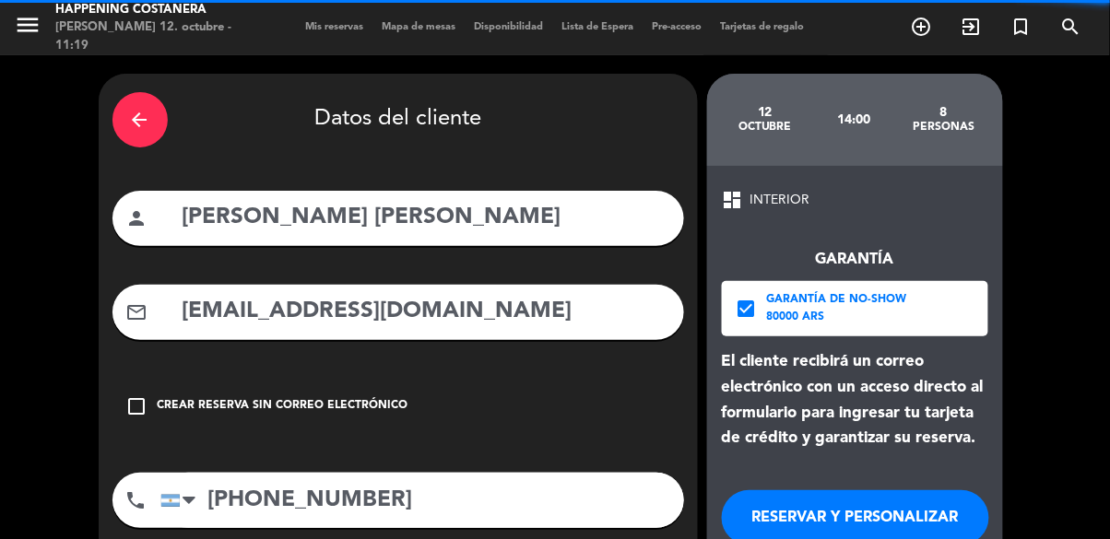
scroll to position [23, 0]
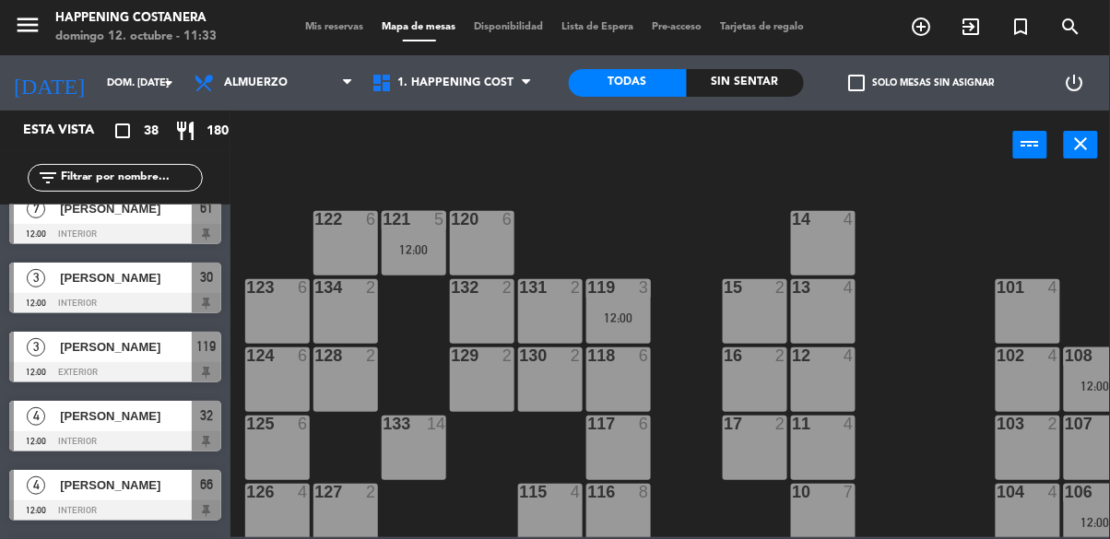
scroll to position [499, 0]
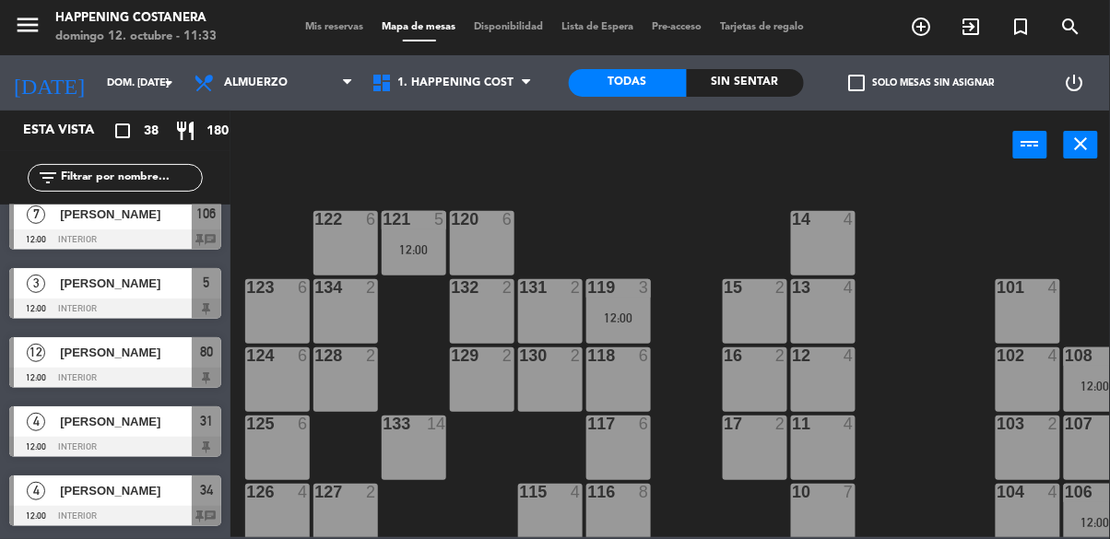
click at [94, 430] on span "[PERSON_NAME]" at bounding box center [126, 421] width 132 height 19
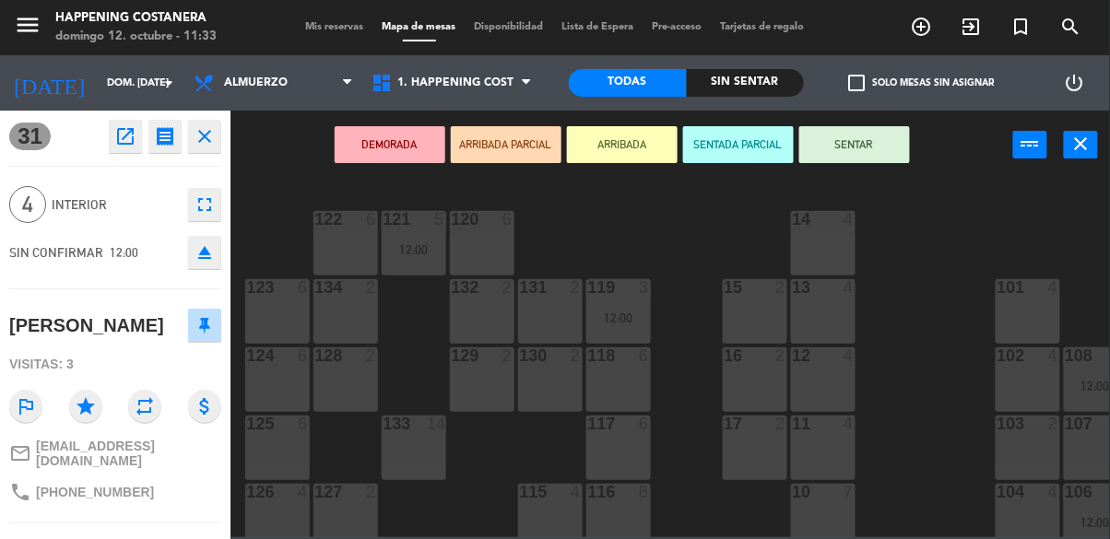
click at [258, 180] on div "69 2 122 6 121 5 12:00 120 6 14 4 CAVA 10 15:00 101 4 94 2 70 2 123 6 131 2 134…" at bounding box center [676, 358] width 868 height 360
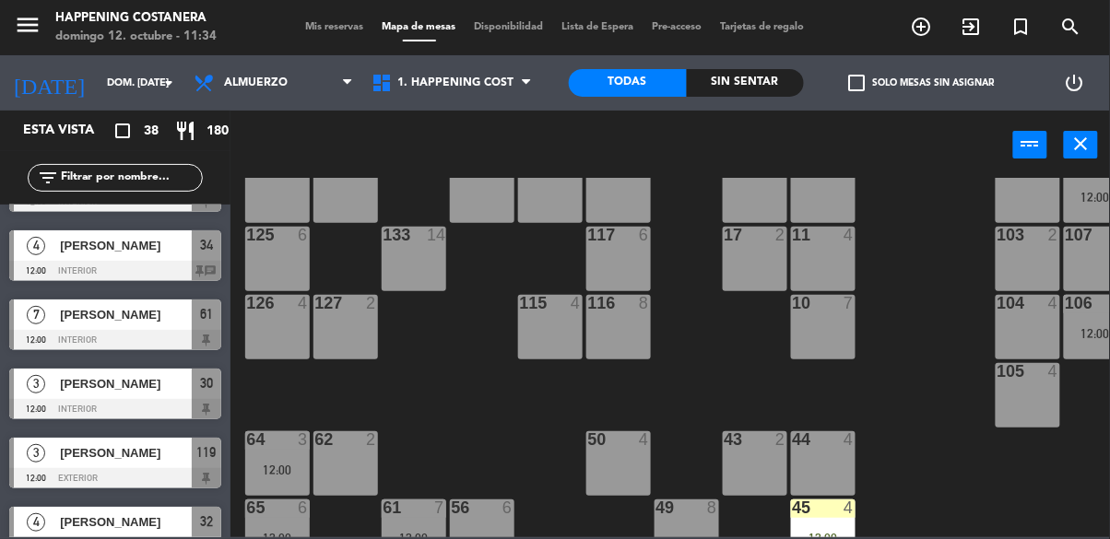
scroll to position [168, 0]
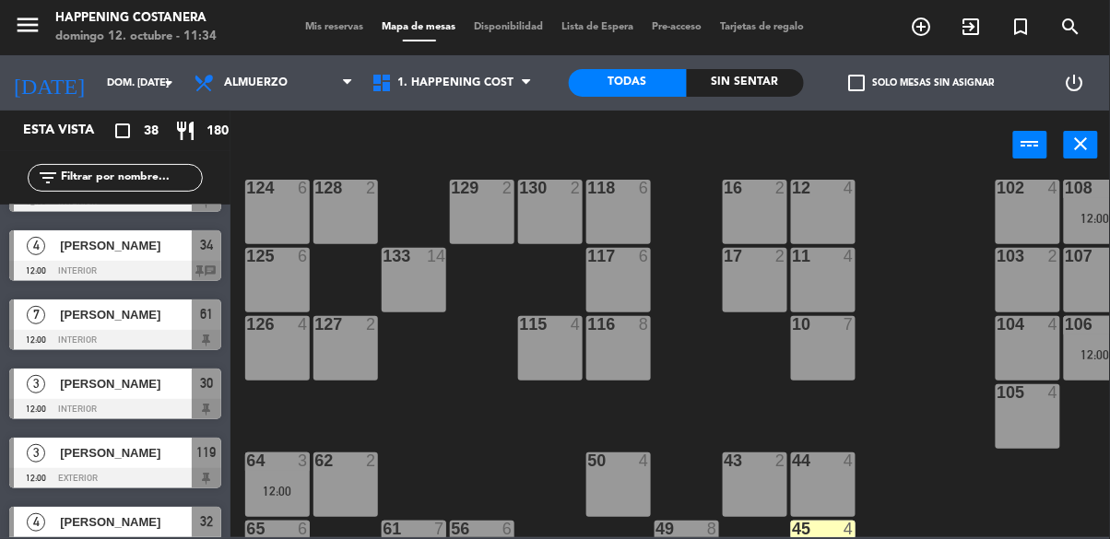
click at [960, 433] on div "69 2 122 6 121 5 12:00 120 6 14 4 CAVA 10 15:00 101 4 94 2 70 2 123 6 131 2 134…" at bounding box center [676, 358] width 868 height 360
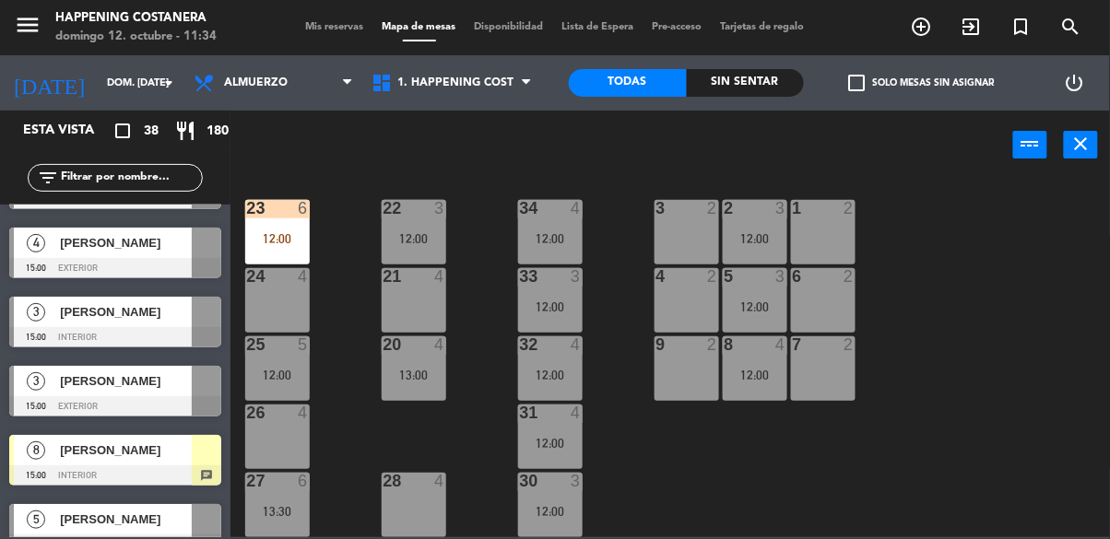
scroll to position [1647, 0]
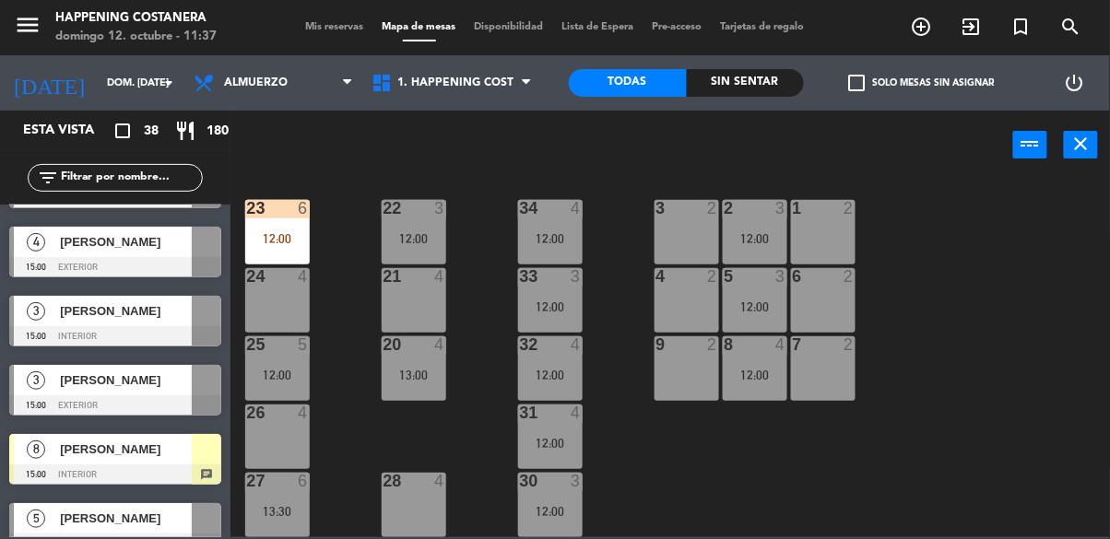
click at [83, 182] on input "text" at bounding box center [130, 178] width 143 height 20
type input "G"
click at [881, 168] on div "power_input close" at bounding box center [621, 146] width 783 height 70
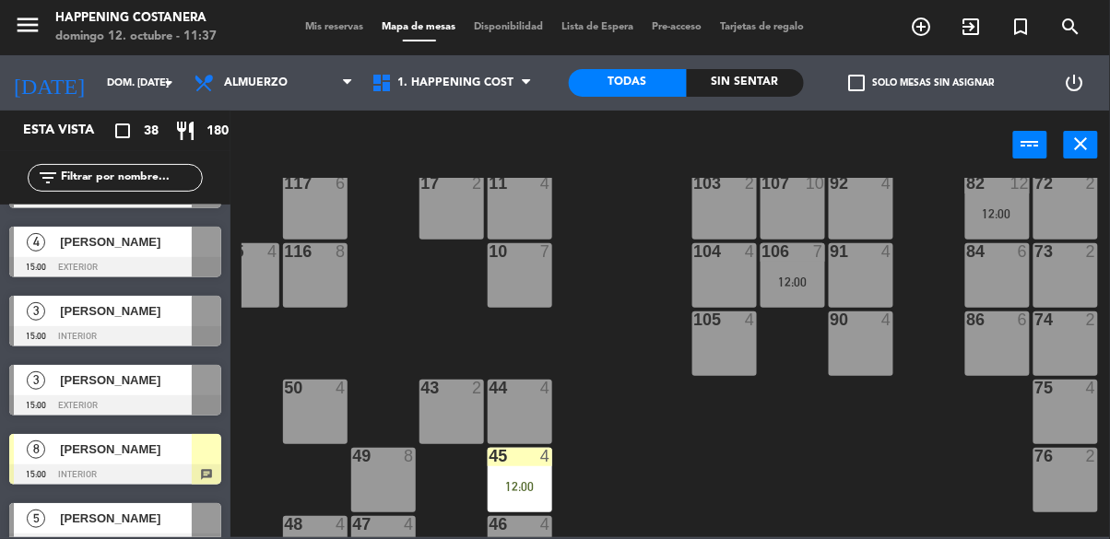
scroll to position [241, 303]
